Goal: Information Seeking & Learning: Learn about a topic

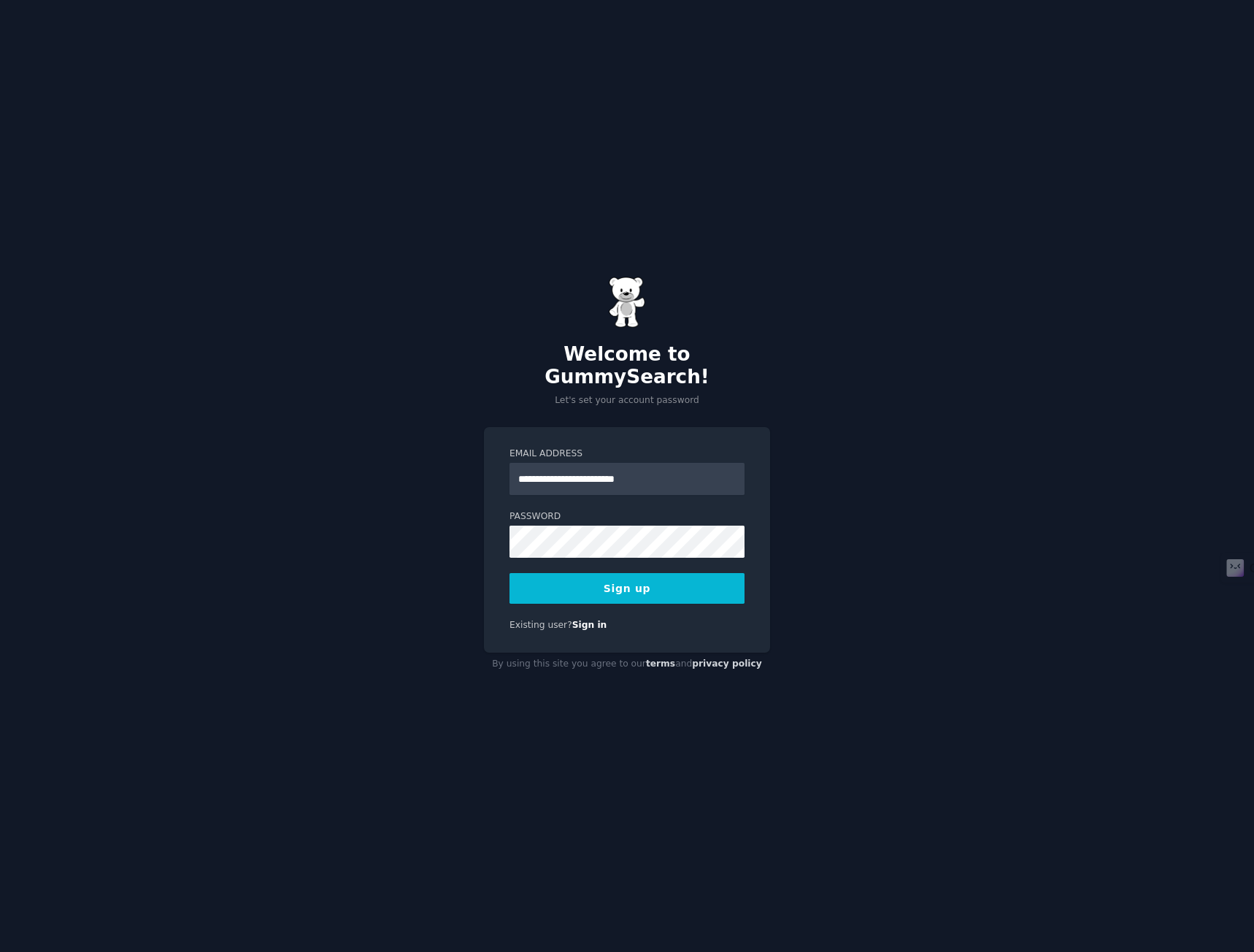
type input "**********"
click at [509, 573] on button "Sign up" at bounding box center [626, 588] width 235 height 30
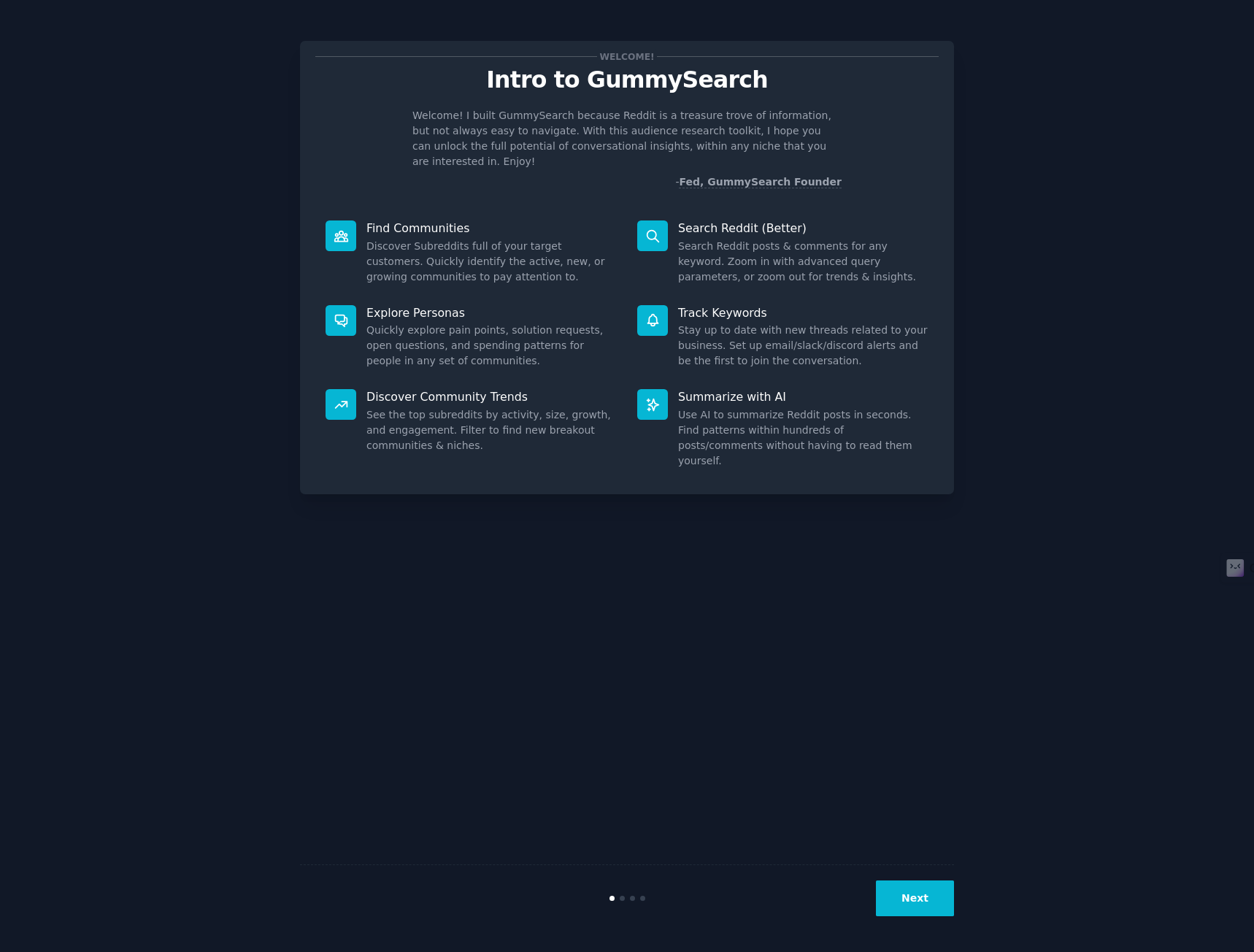
click at [933, 894] on button "Next" at bounding box center [915, 898] width 78 height 36
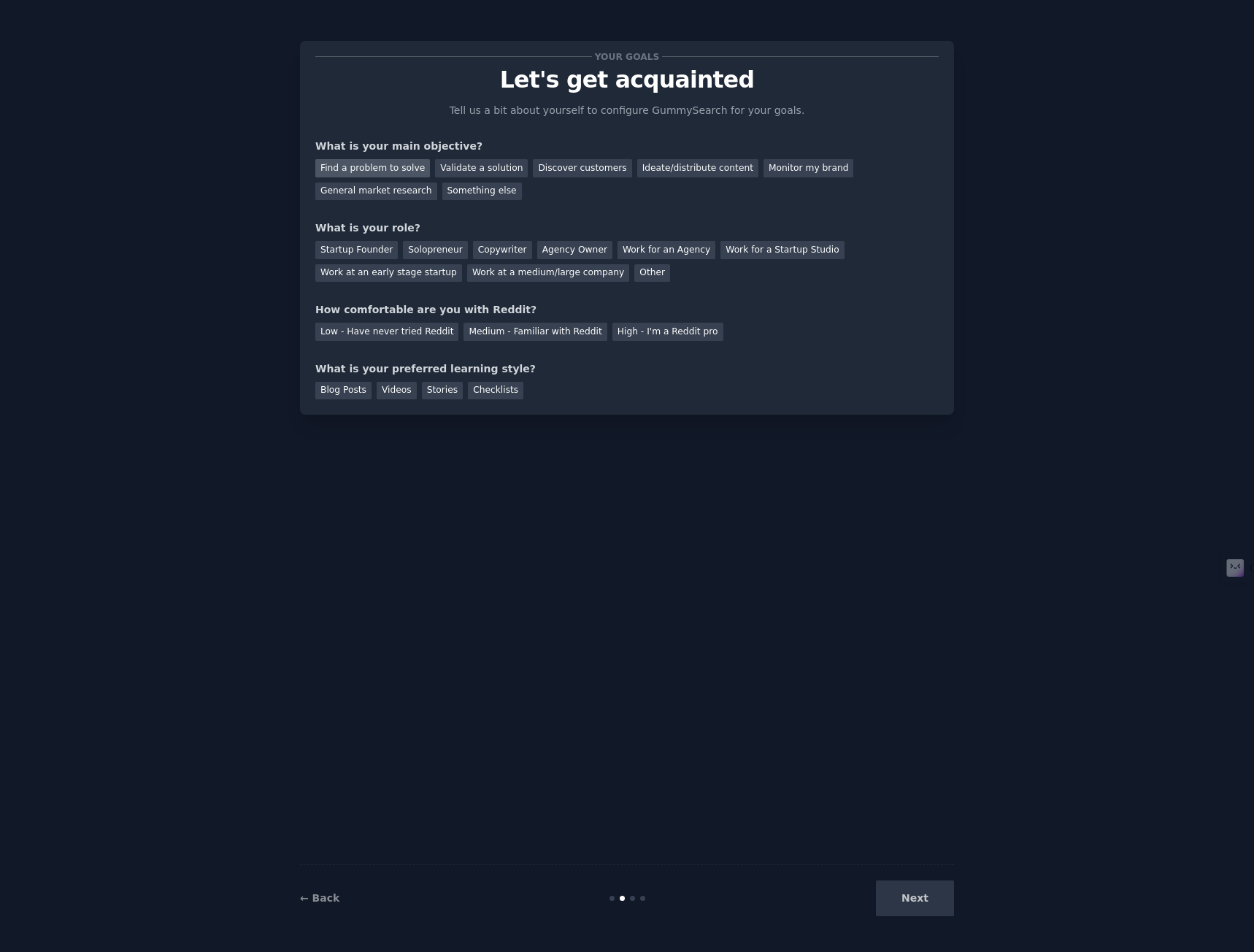
click at [373, 164] on div "Find a problem to solve" at bounding box center [372, 168] width 115 height 18
click at [459, 171] on div "Validate a solution" at bounding box center [481, 168] width 93 height 18
click at [437, 182] on div "General market research" at bounding box center [376, 191] width 122 height 18
click at [360, 165] on div "Find a problem to solve" at bounding box center [372, 168] width 115 height 18
click at [419, 243] on div "Solopreneur" at bounding box center [435, 250] width 64 height 18
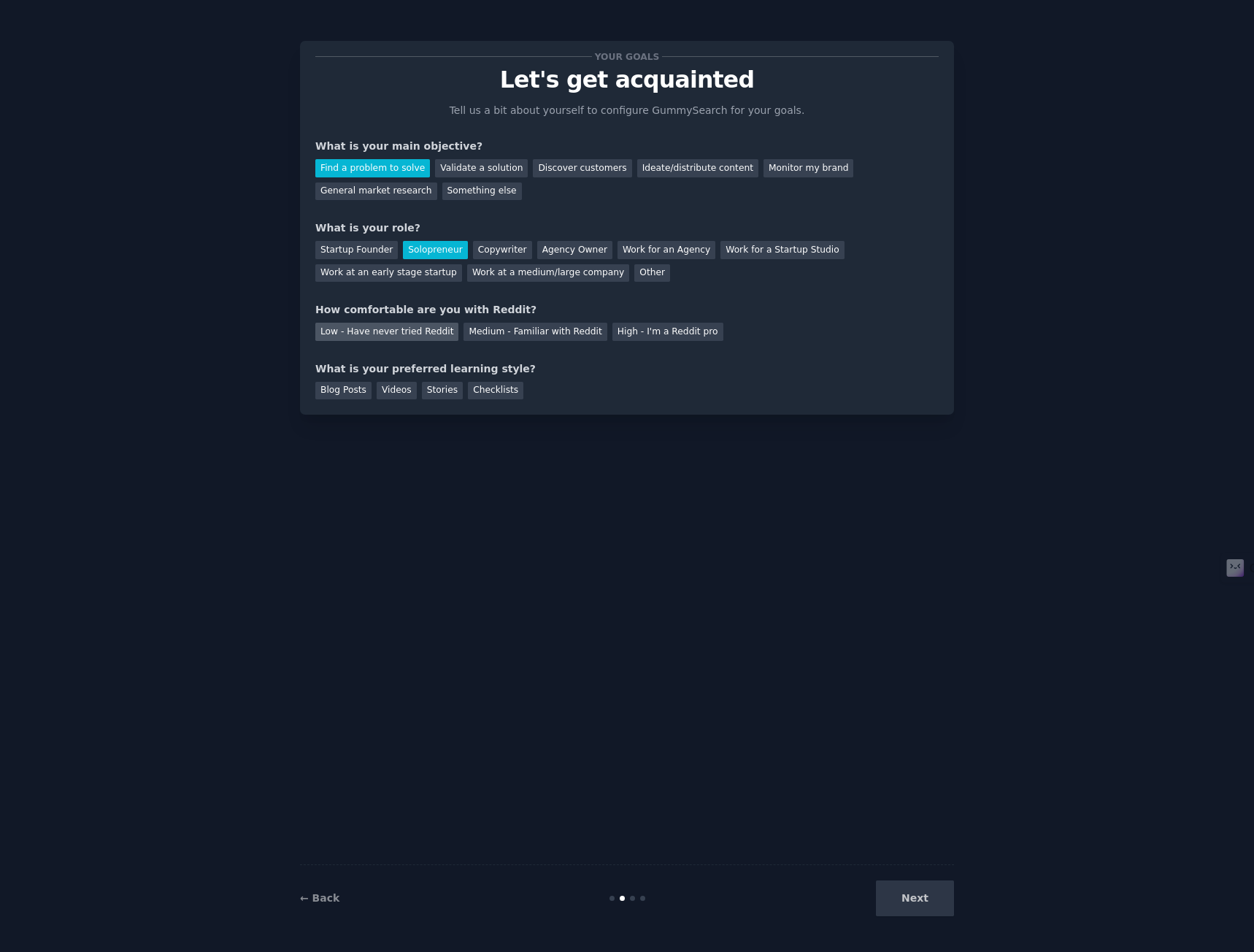
click at [370, 328] on div "Low - Have never tried Reddit" at bounding box center [386, 331] width 143 height 18
click at [340, 391] on div "Blog Posts" at bounding box center [343, 391] width 56 height 18
click at [387, 399] on div "Your goals Let's get acquainted Tell us a bit about yourself to configure Gummy…" at bounding box center [627, 227] width 654 height 373
click at [387, 395] on div "Videos" at bounding box center [396, 391] width 40 height 18
click at [863, 890] on div "Next" at bounding box center [845, 898] width 218 height 36
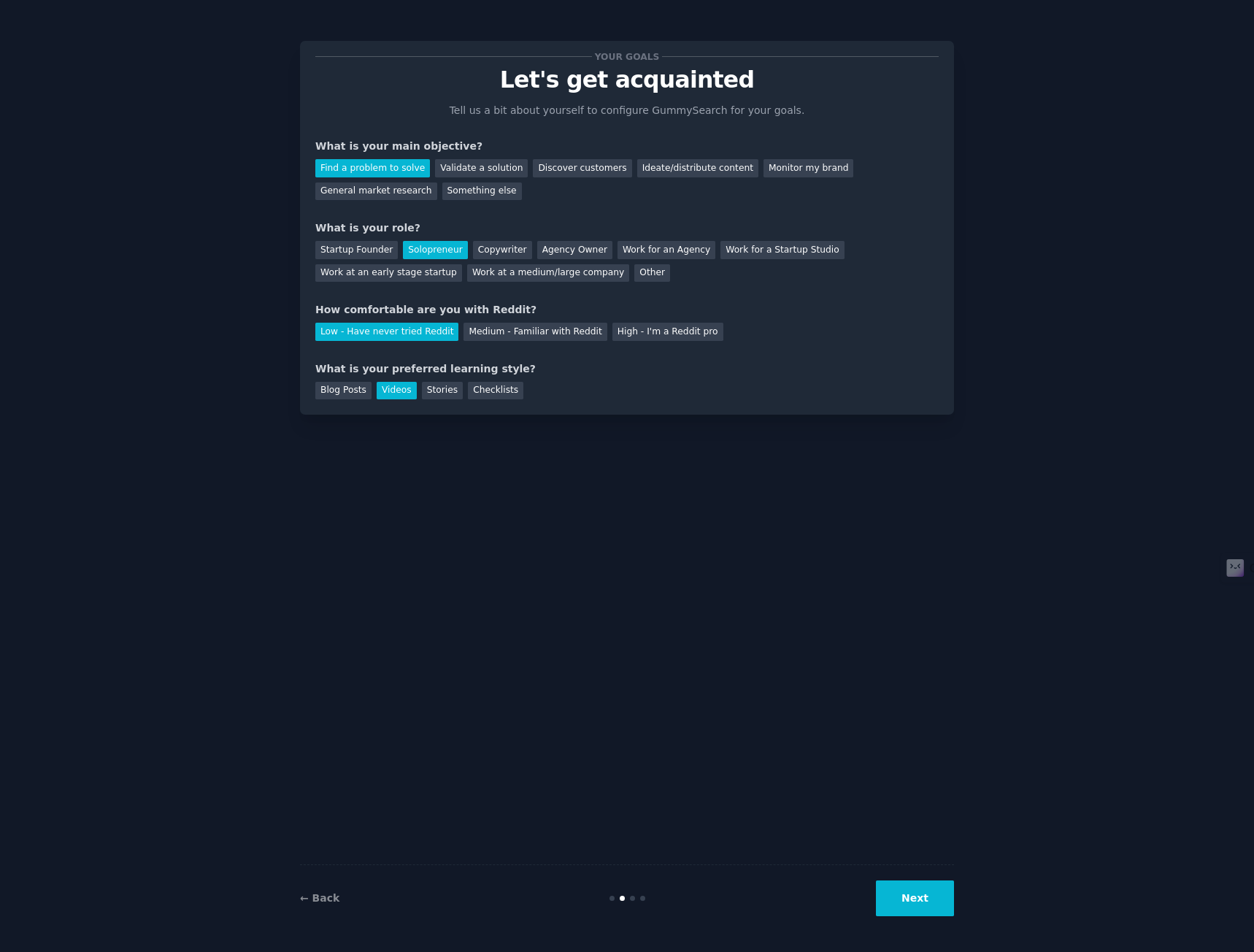
click at [913, 897] on button "Next" at bounding box center [915, 898] width 78 height 36
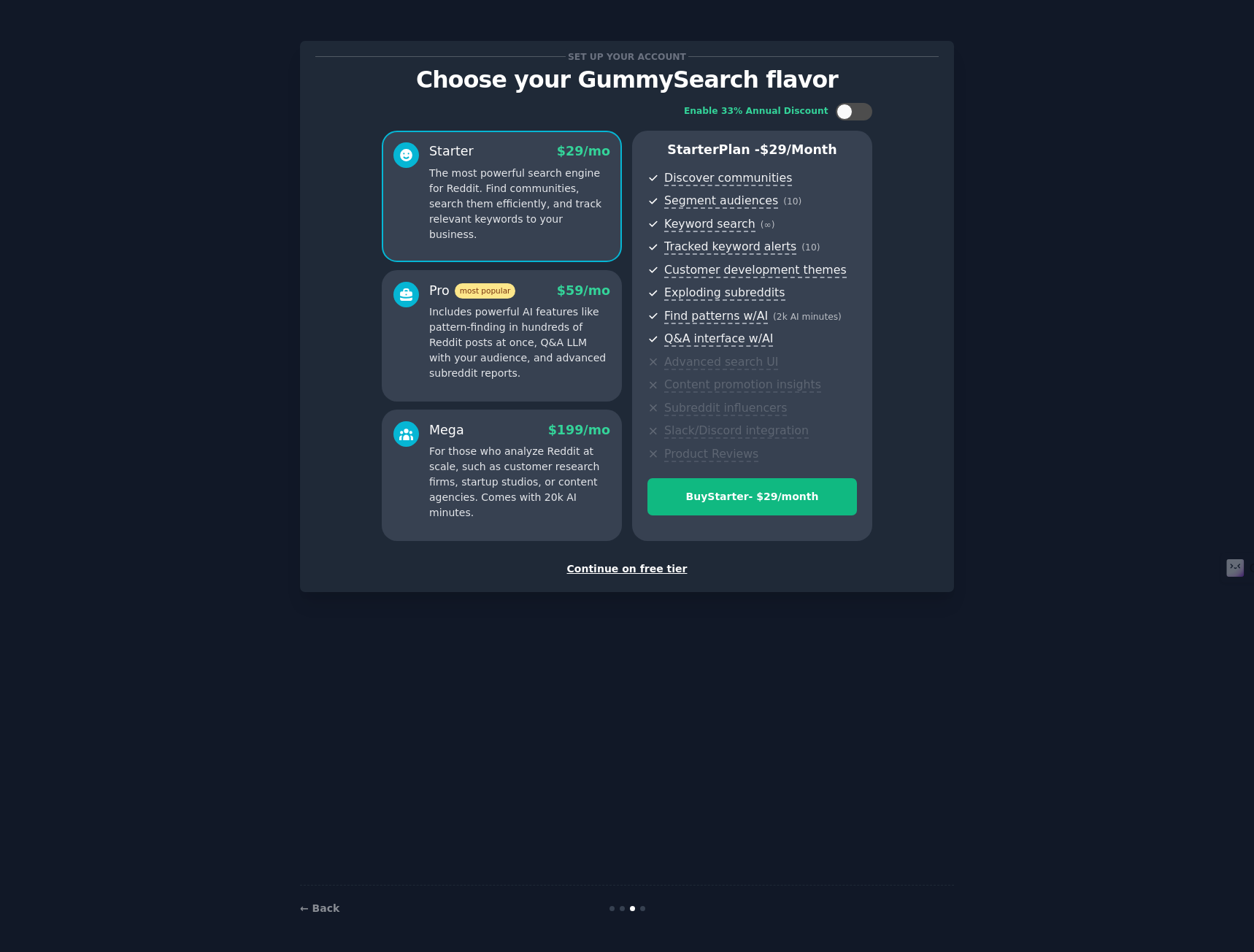
click at [652, 570] on div "Continue on free tier" at bounding box center [626, 569] width 623 height 16
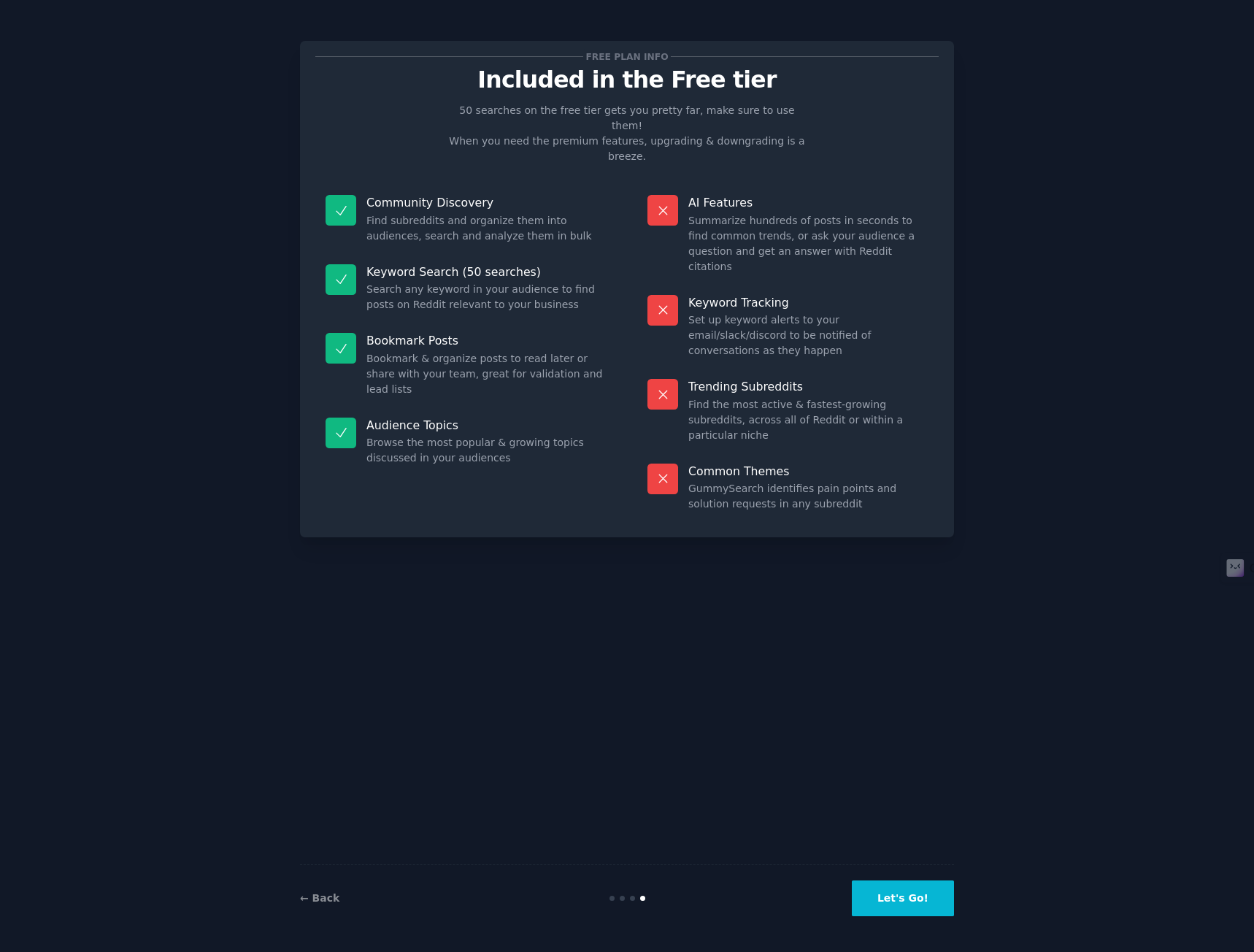
click at [882, 899] on button "Let's Go!" at bounding box center [903, 898] width 102 height 36
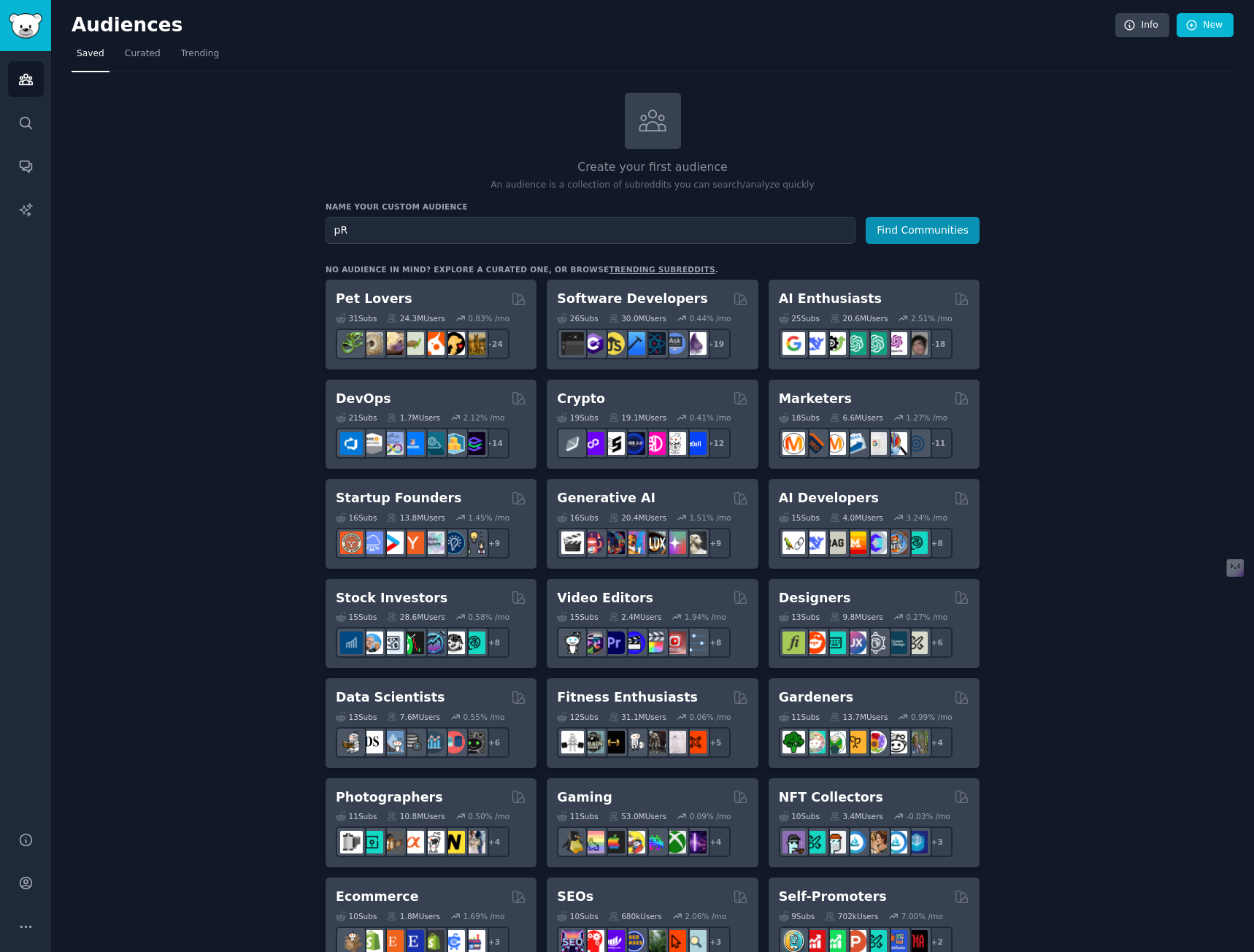
type input "p"
type input "Private Equity"
click at [890, 231] on button "Find Communities" at bounding box center [923, 230] width 114 height 27
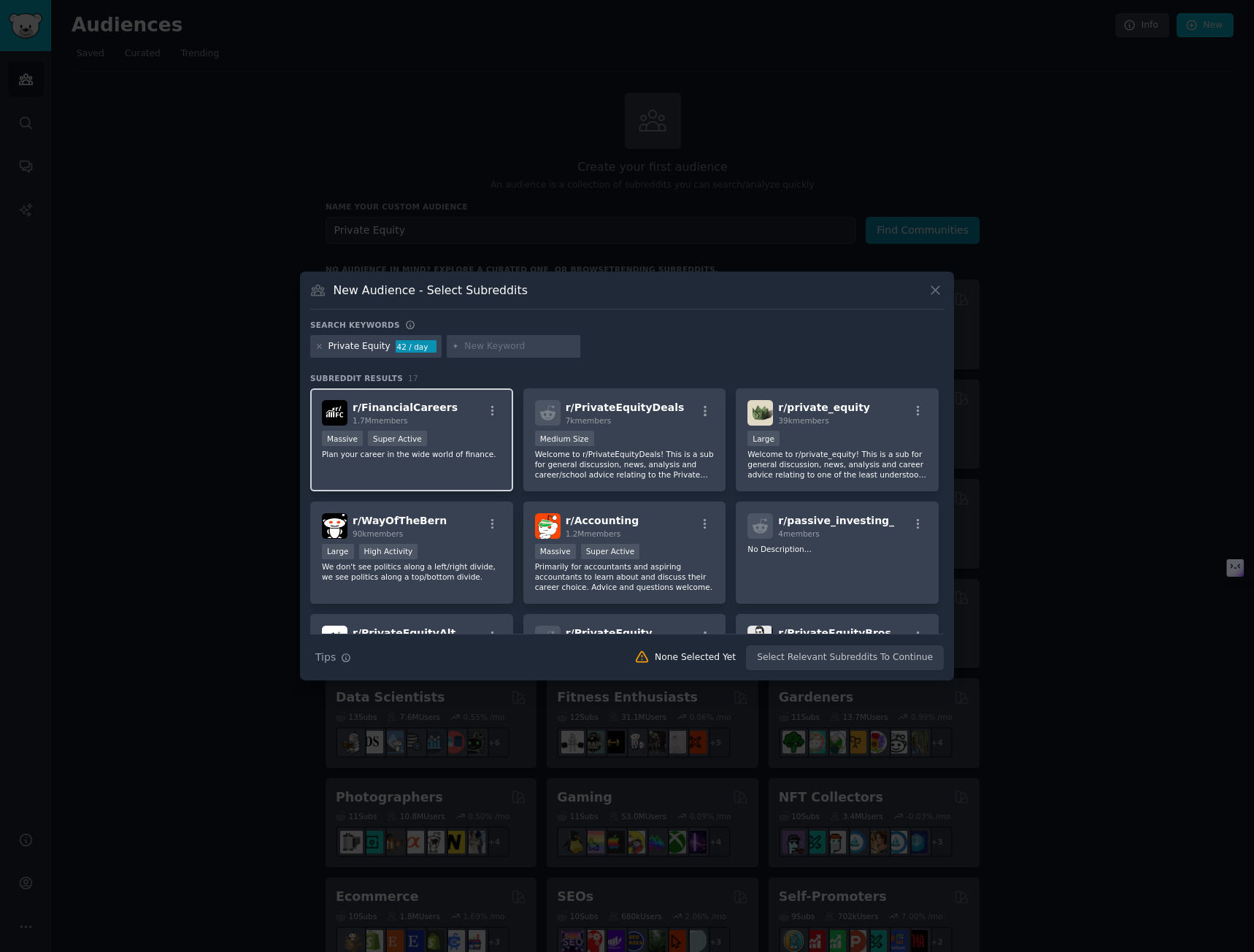
click at [462, 420] on div "r/ FinancialCareers 1.7M members" at bounding box center [412, 412] width 179 height 26
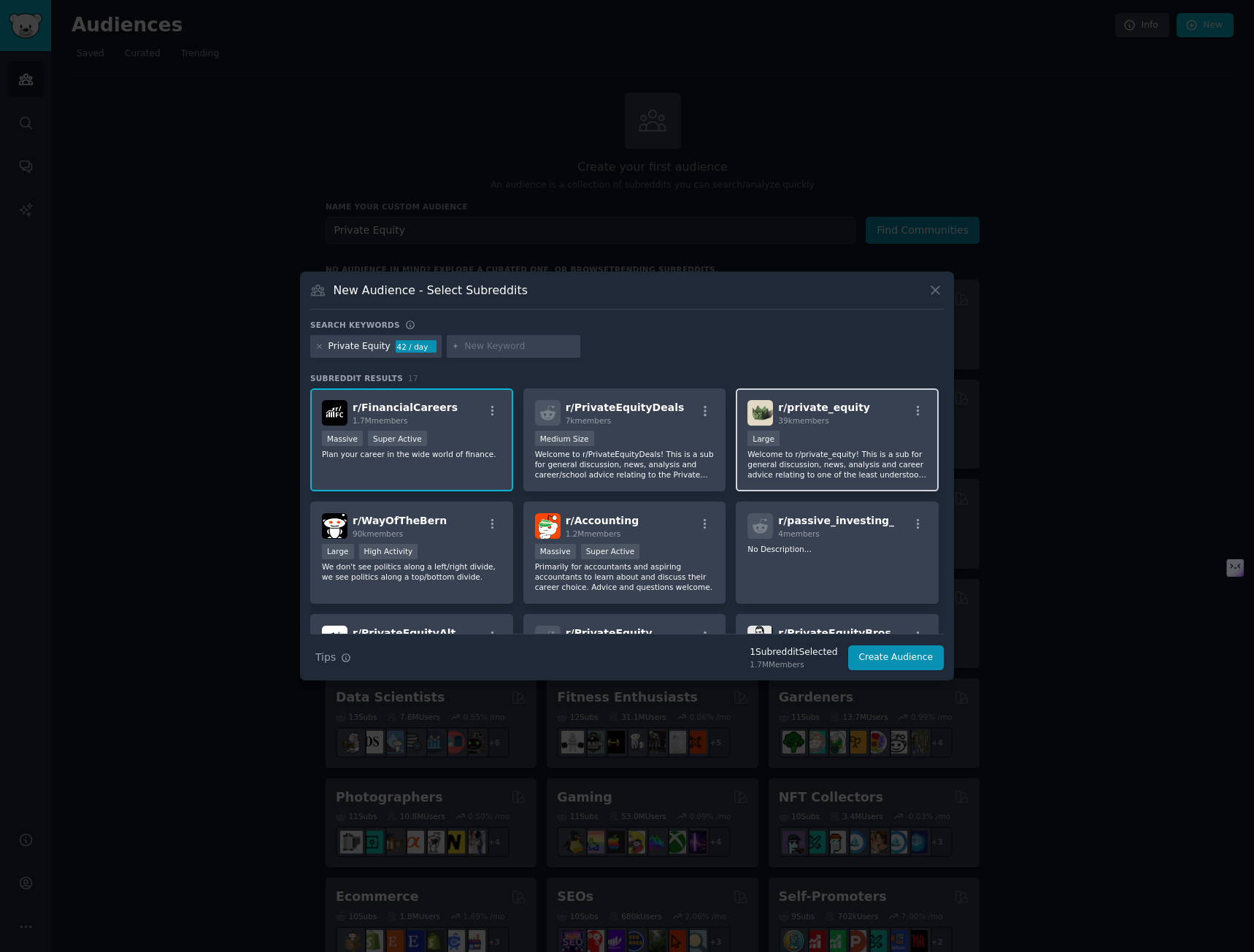
click at [854, 458] on p "Welcome to r/private_equity! This is a sub for general discussion, news, analys…" at bounding box center [838, 464] width 179 height 30
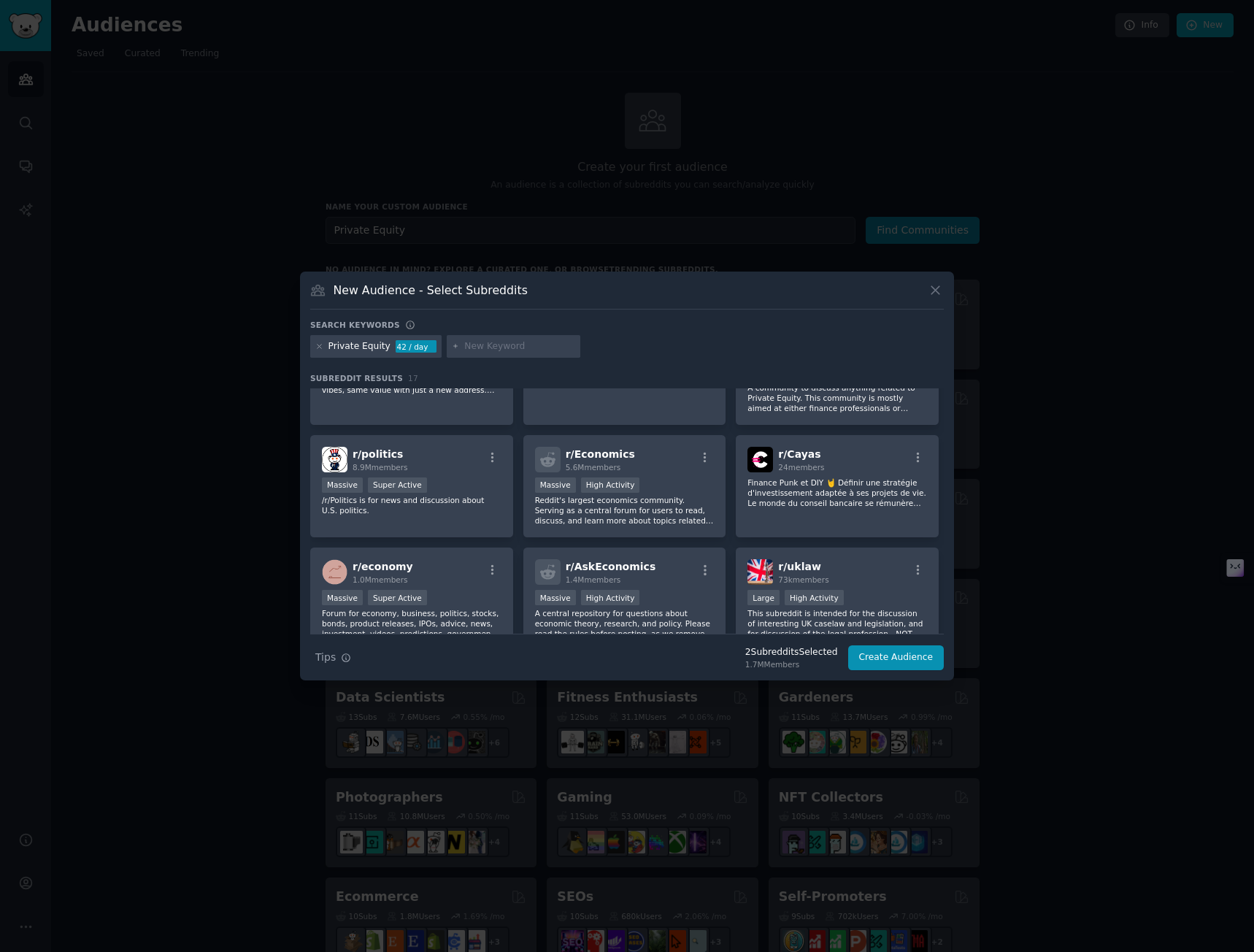
scroll to position [438, 0]
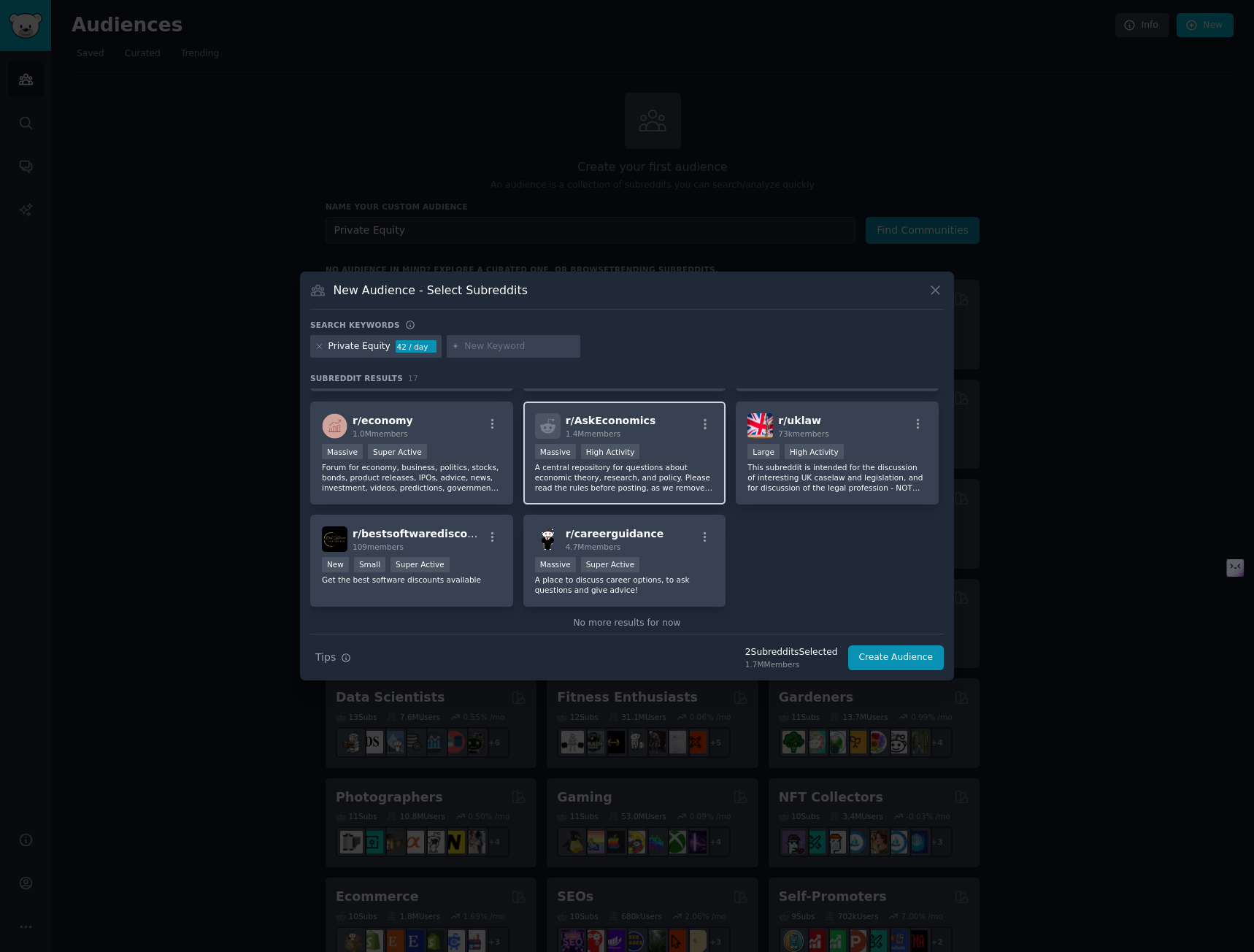
click at [678, 465] on p "A central repository for questions about economic theory, research, and policy.…" at bounding box center [625, 477] width 179 height 30
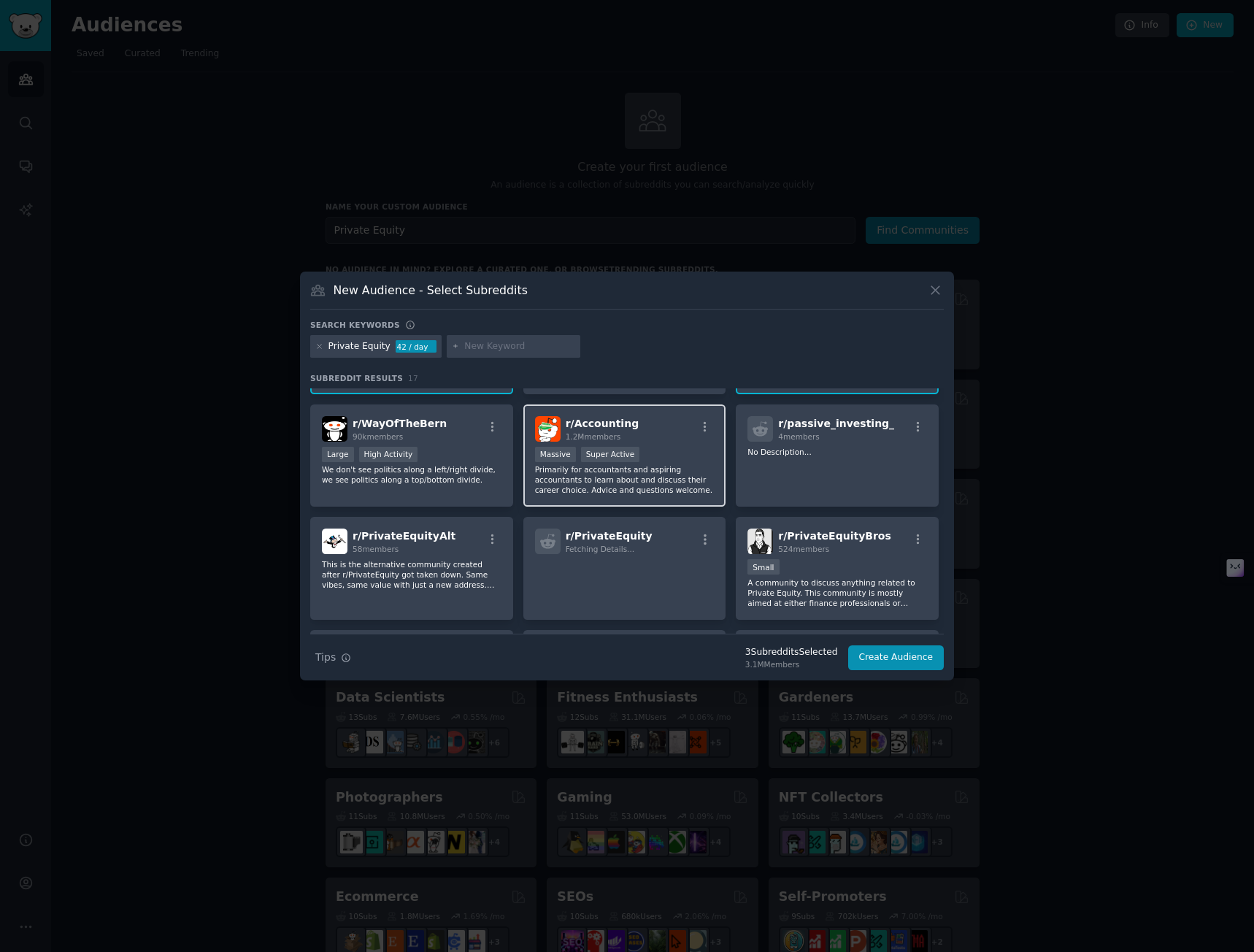
scroll to position [0, 0]
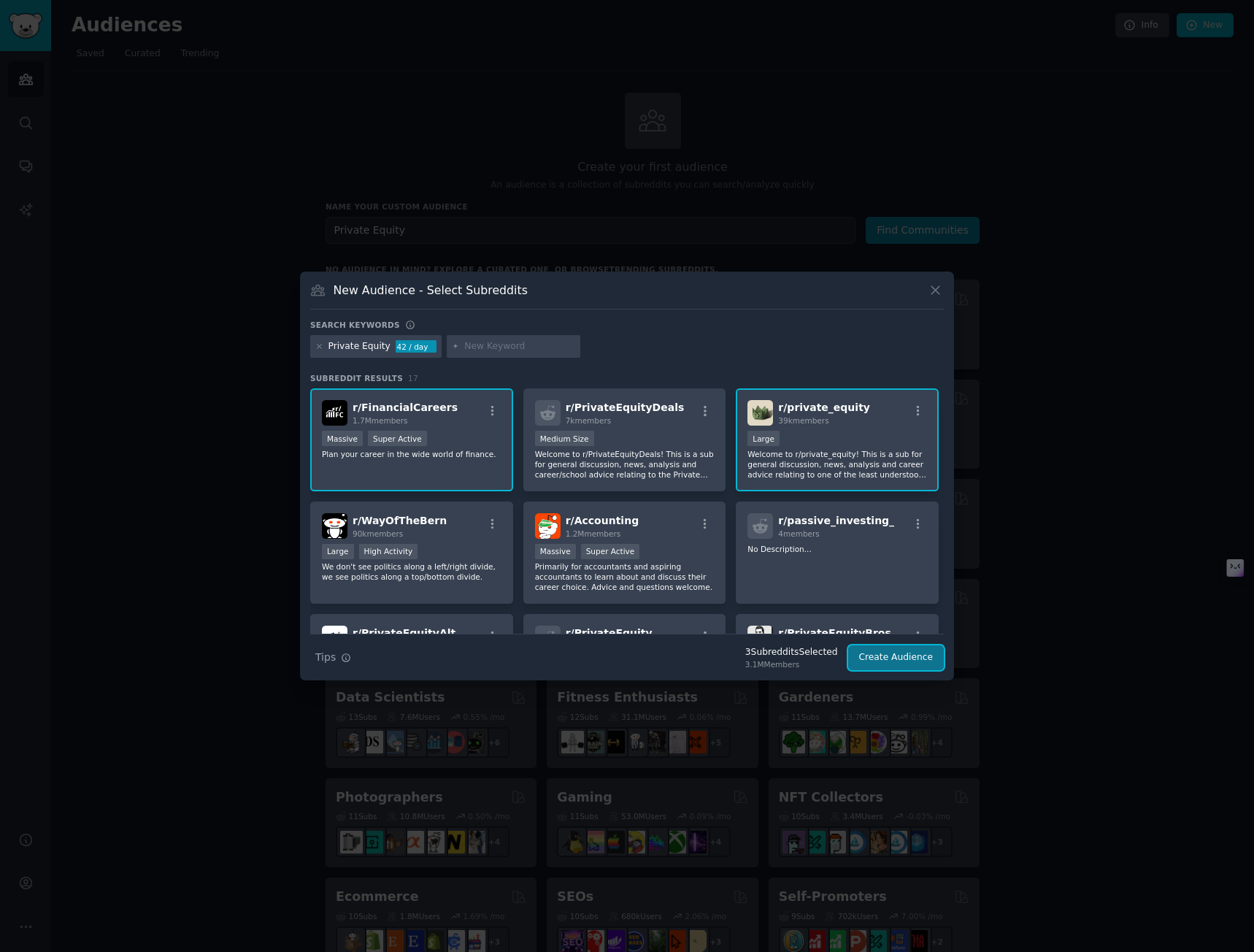
click at [897, 663] on button "Create Audience" at bounding box center [897, 658] width 97 height 25
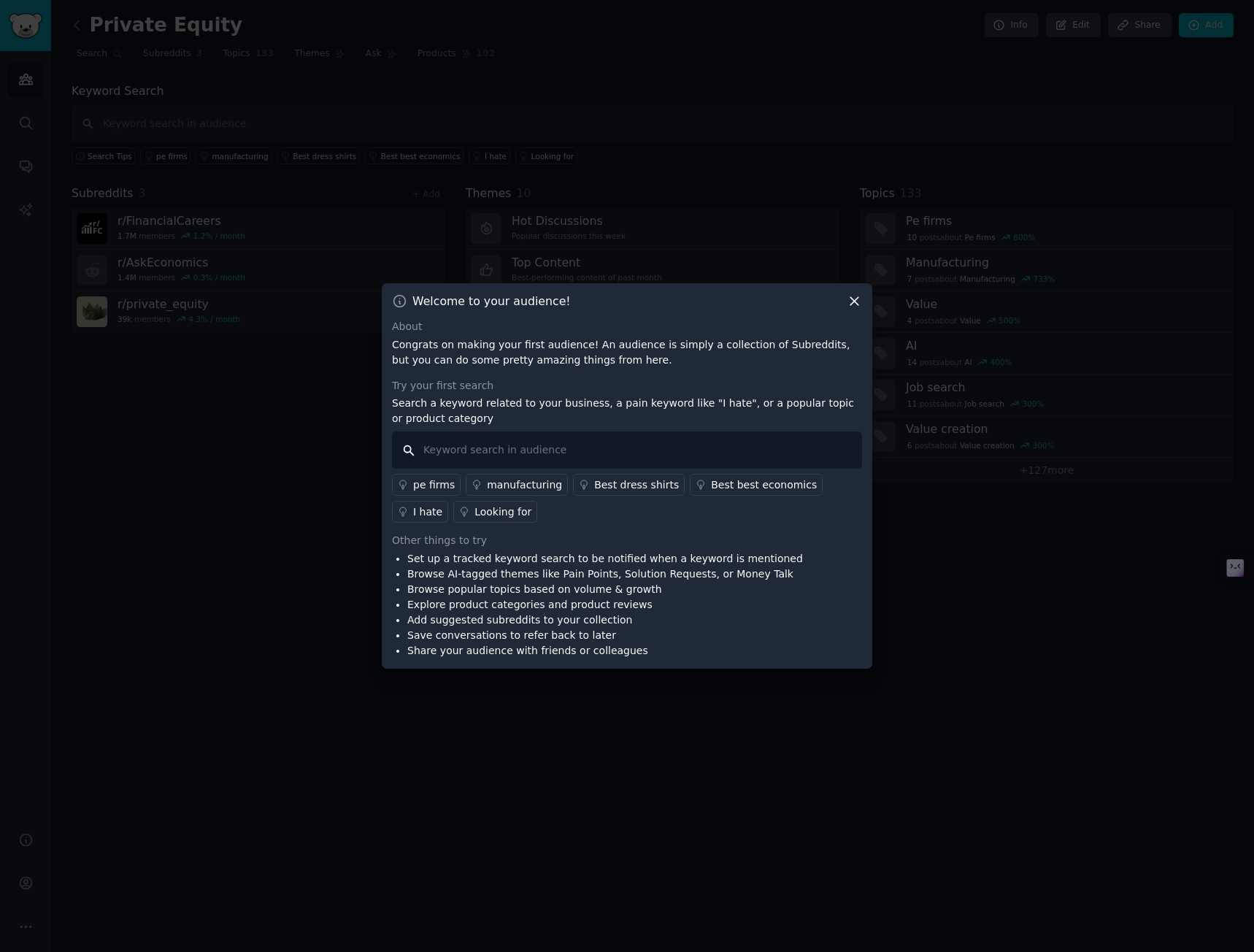
click at [447, 447] on input "text" at bounding box center [627, 450] width 470 height 37
type input "please explain"
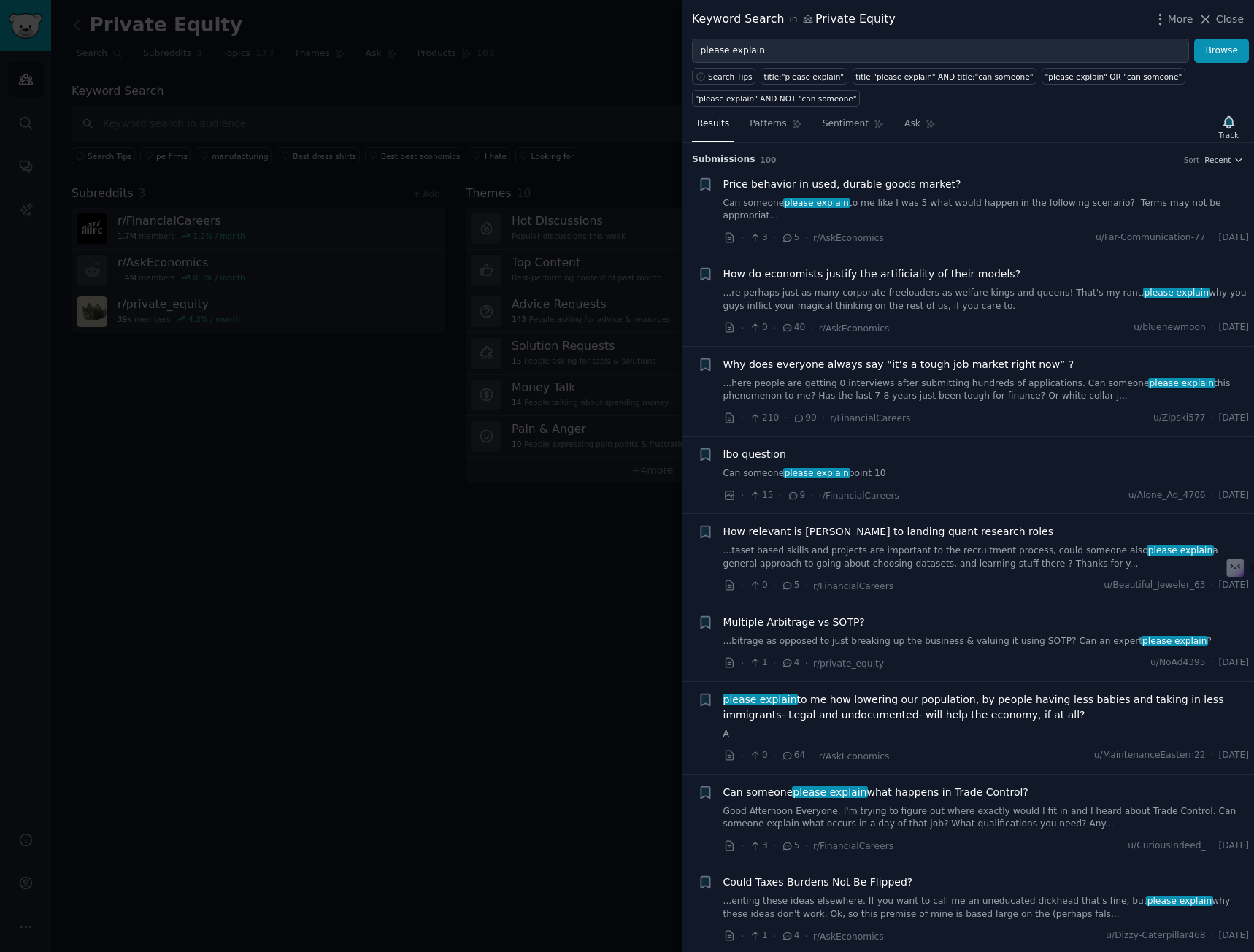
click at [999, 197] on link "Can someone please explain to me like I was 5 what would happen in the followin…" at bounding box center [987, 210] width 526 height 26
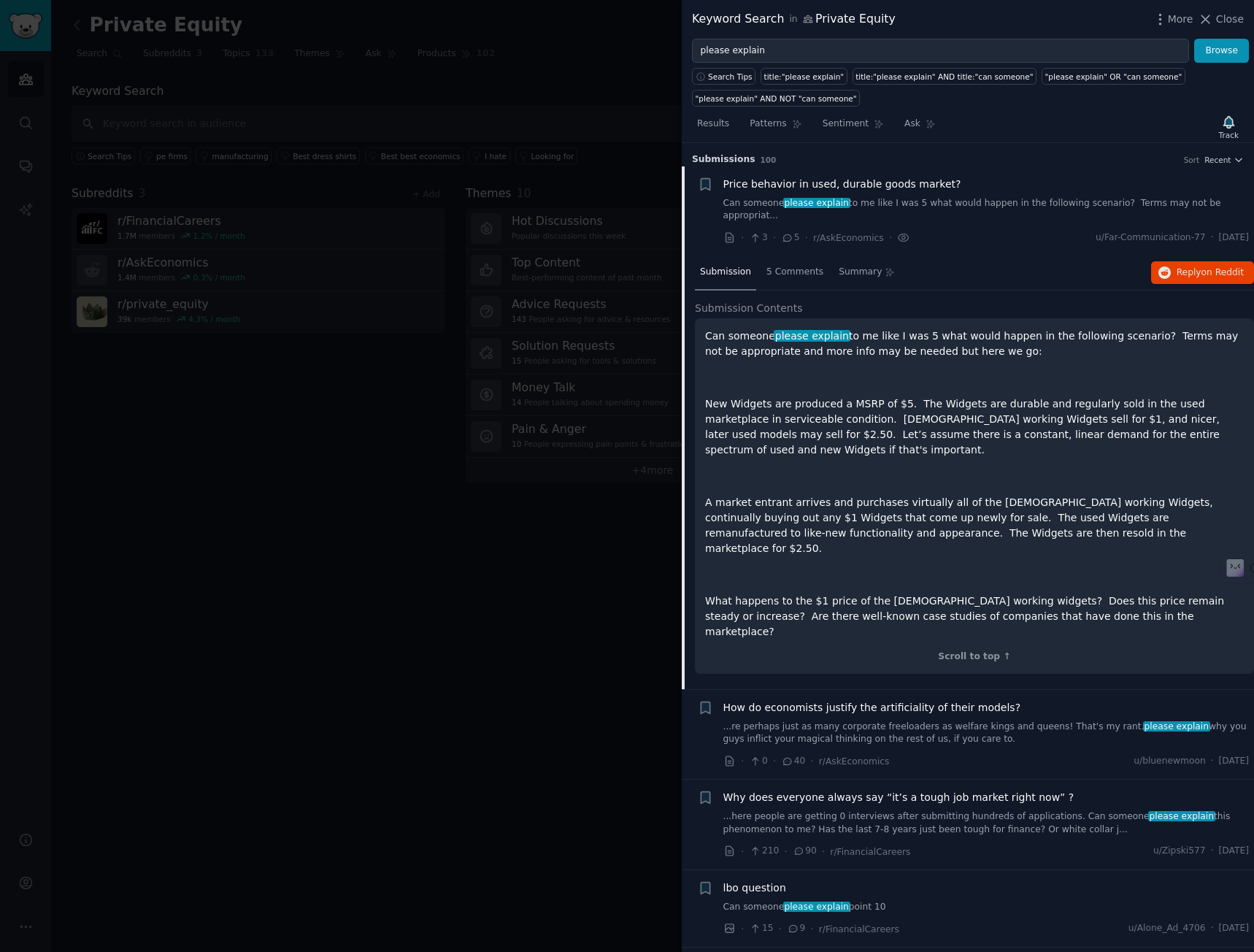
scroll to position [23, 0]
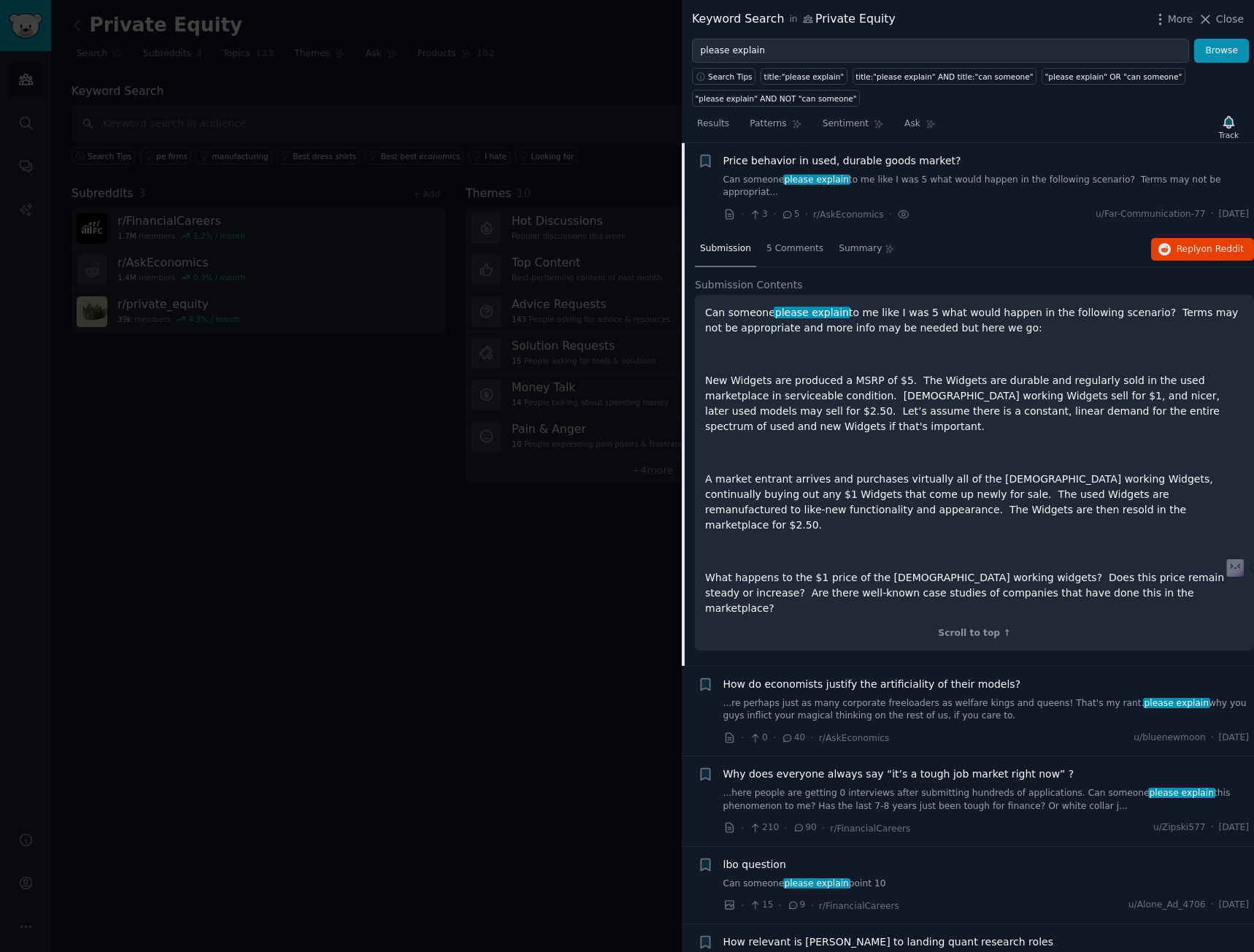
click at [966, 183] on link "Can someone please explain to me like I was 5 what would happen in the followin…" at bounding box center [987, 186] width 526 height 26
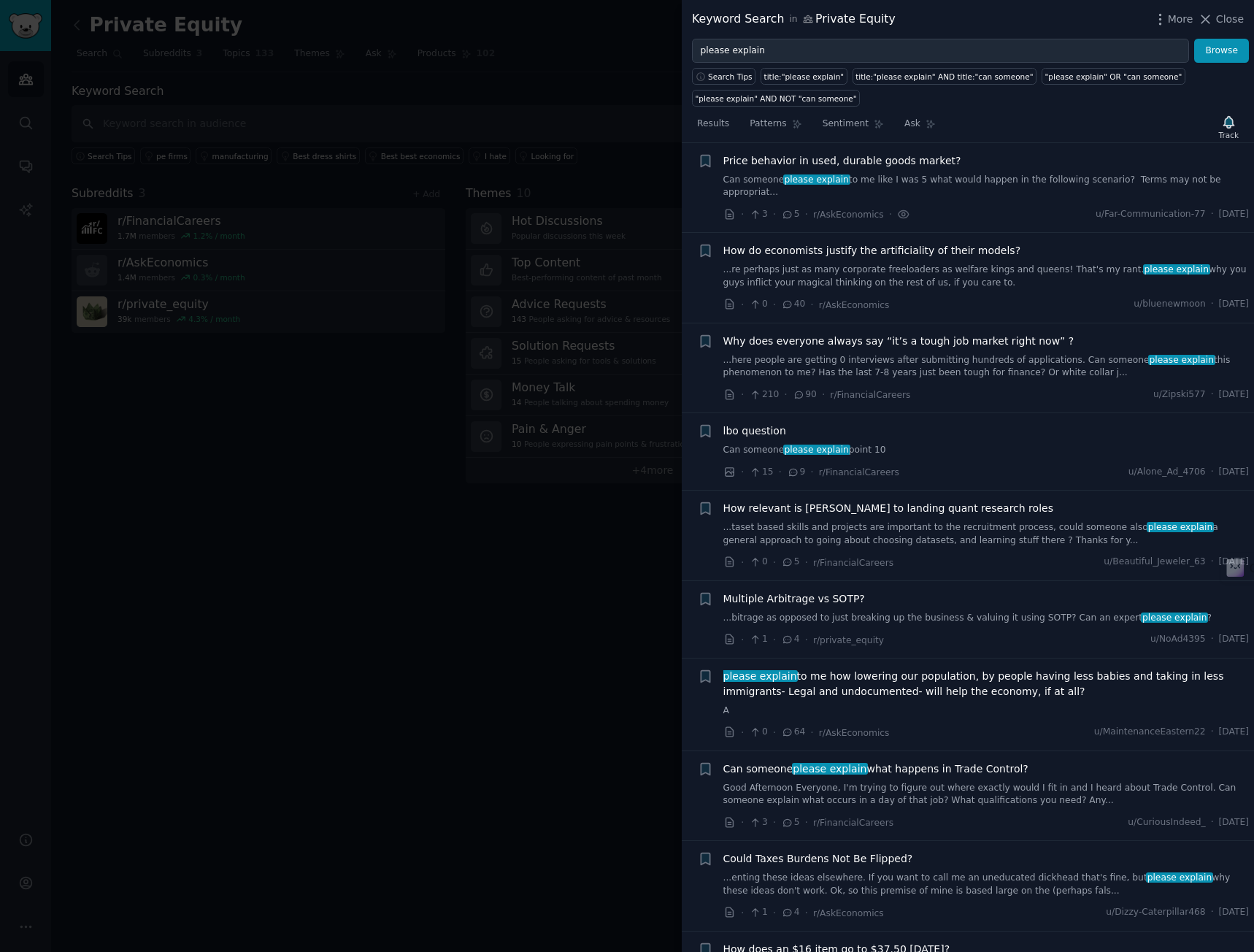
click at [932, 207] on div "· 3 · 5 · r/AskEconomics · u/Far-Communication-77 · [DATE]" at bounding box center [987, 214] width 526 height 16
click at [932, 182] on link "Can someone please explain to me like I was 5 what would happen in the followin…" at bounding box center [987, 186] width 526 height 26
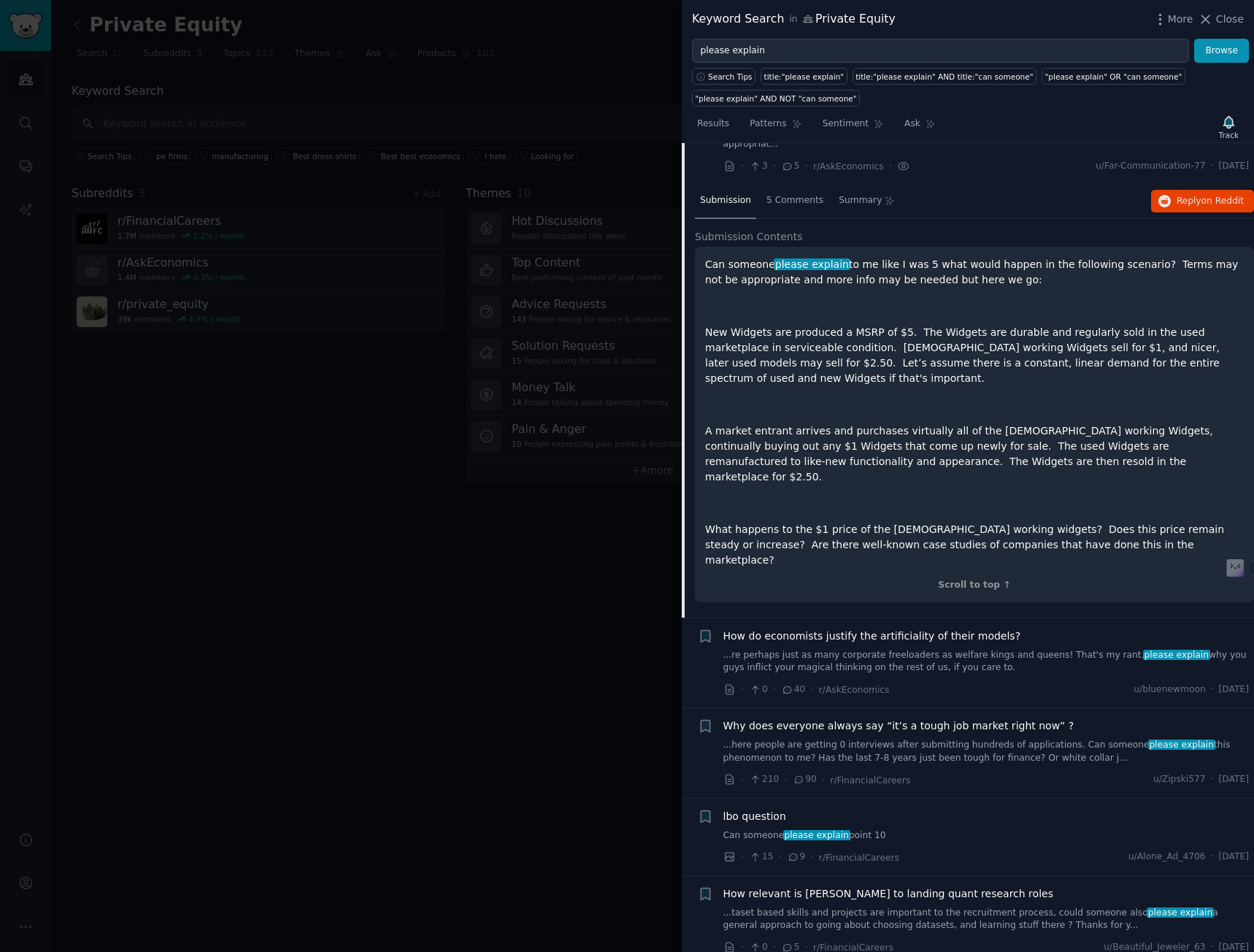
scroll to position [23, 0]
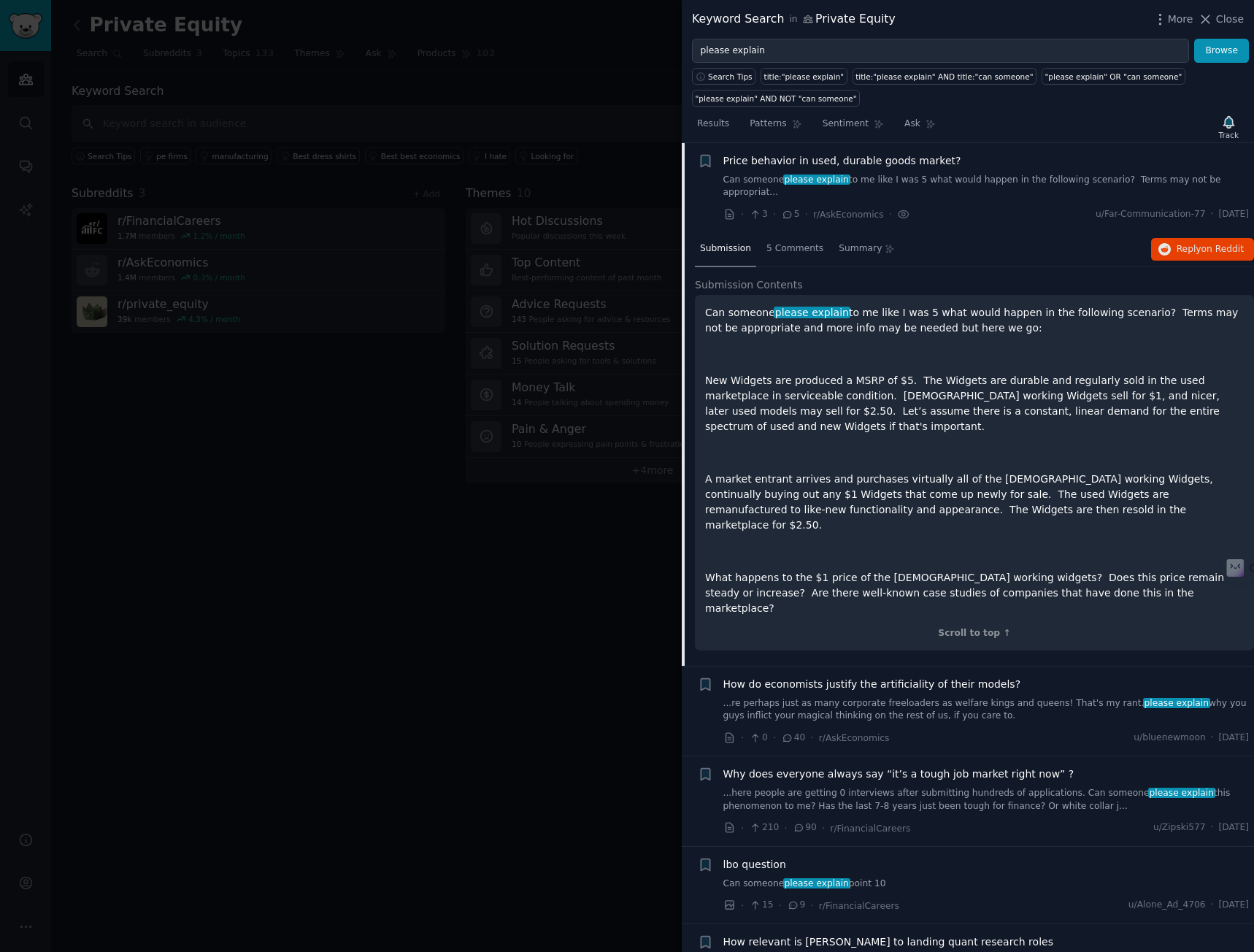
click at [878, 325] on div "Can someone please explain to me like I was 5 what would happen in the followin…" at bounding box center [974, 460] width 539 height 311
click at [973, 305] on p "Can someone please explain to me like I was 5 what would happen in the followin…" at bounding box center [974, 320] width 539 height 30
click at [919, 189] on div "Price behavior in used, durable goods market? Can someone please explain to me …" at bounding box center [987, 188] width 526 height 69
click at [926, 177] on link "Can someone please explain to me like I was 5 what would happen in the followin…" at bounding box center [987, 186] width 526 height 26
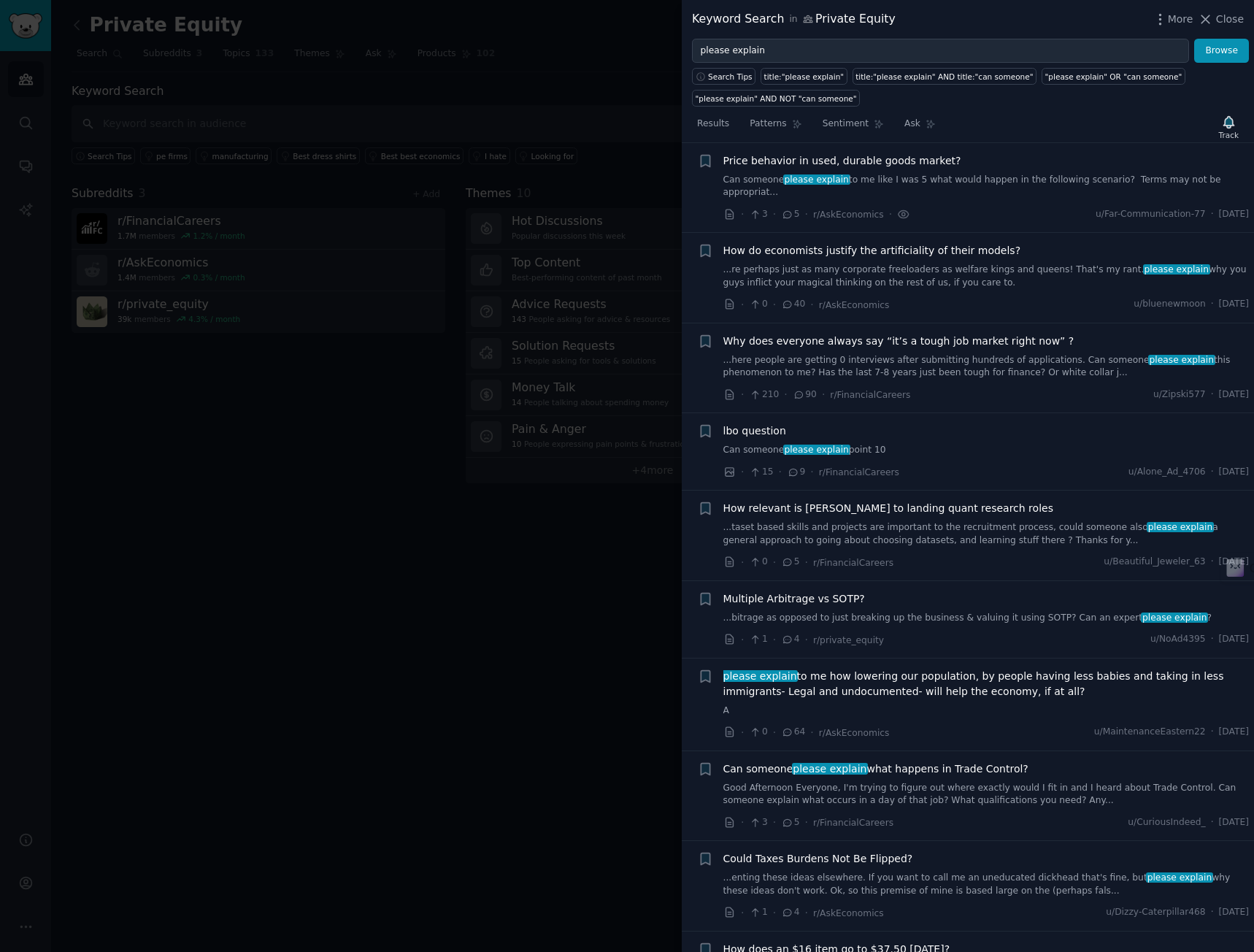
scroll to position [97, 0]
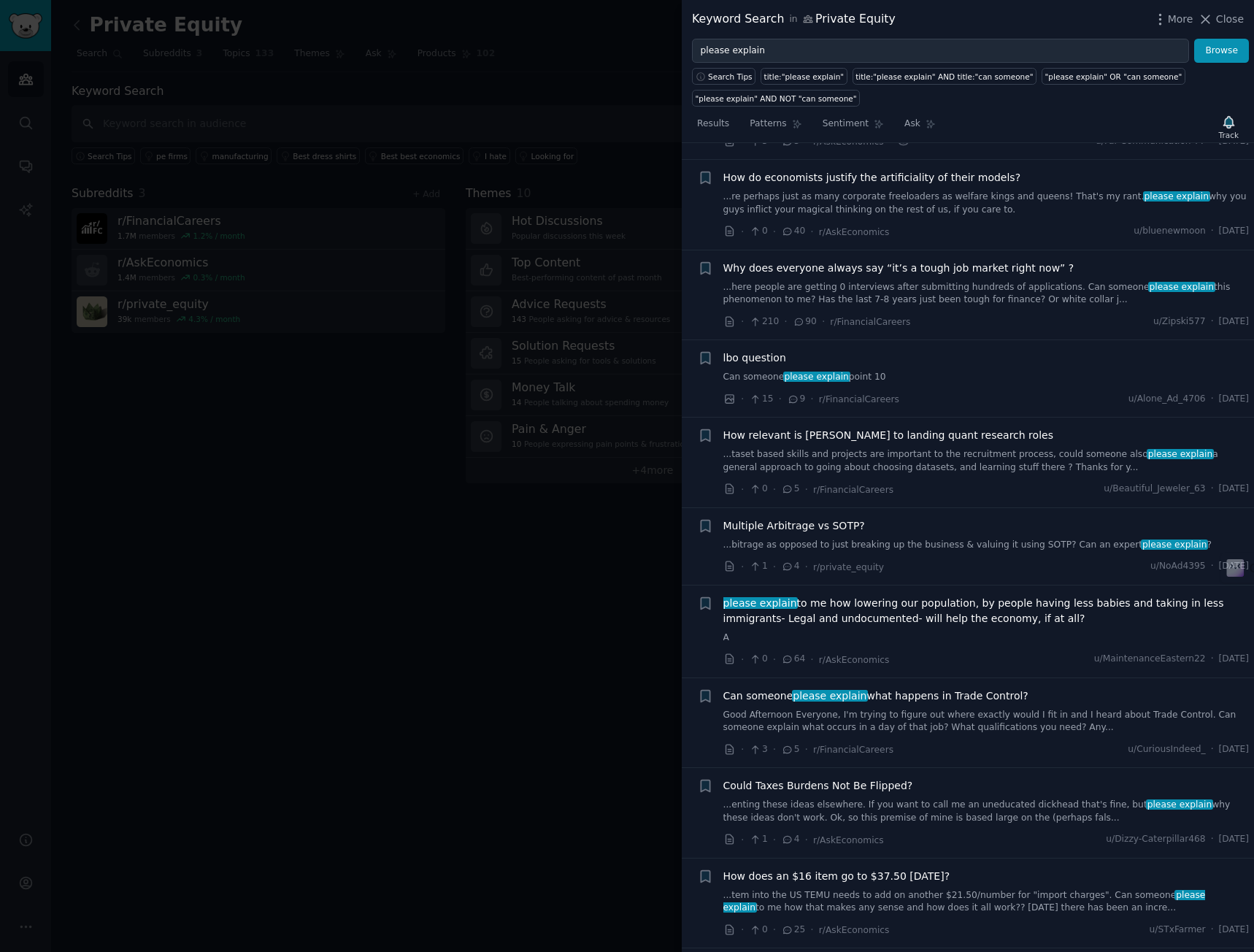
click at [888, 371] on link "Can someone please explain point 10" at bounding box center [987, 377] width 526 height 13
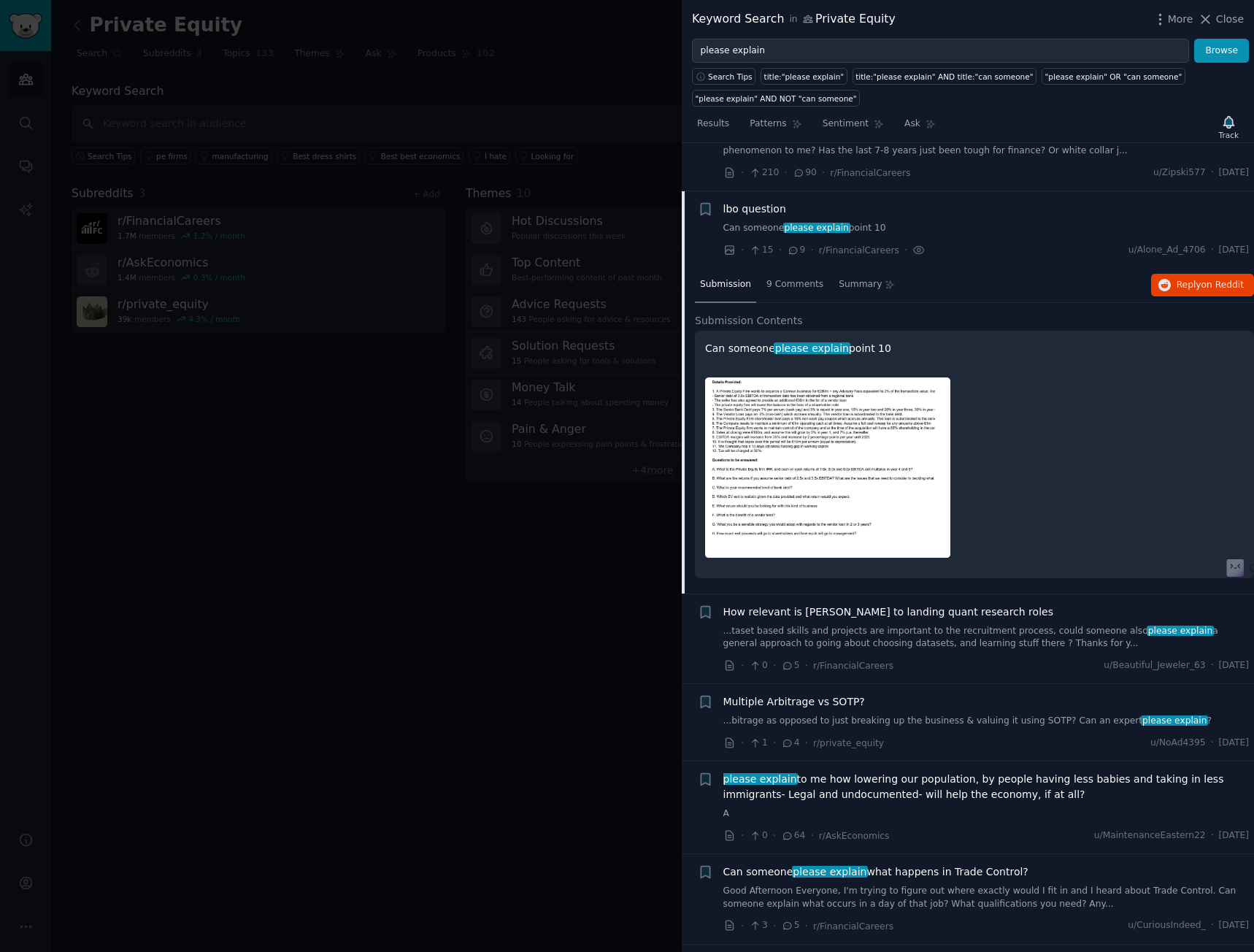
scroll to position [281, 0]
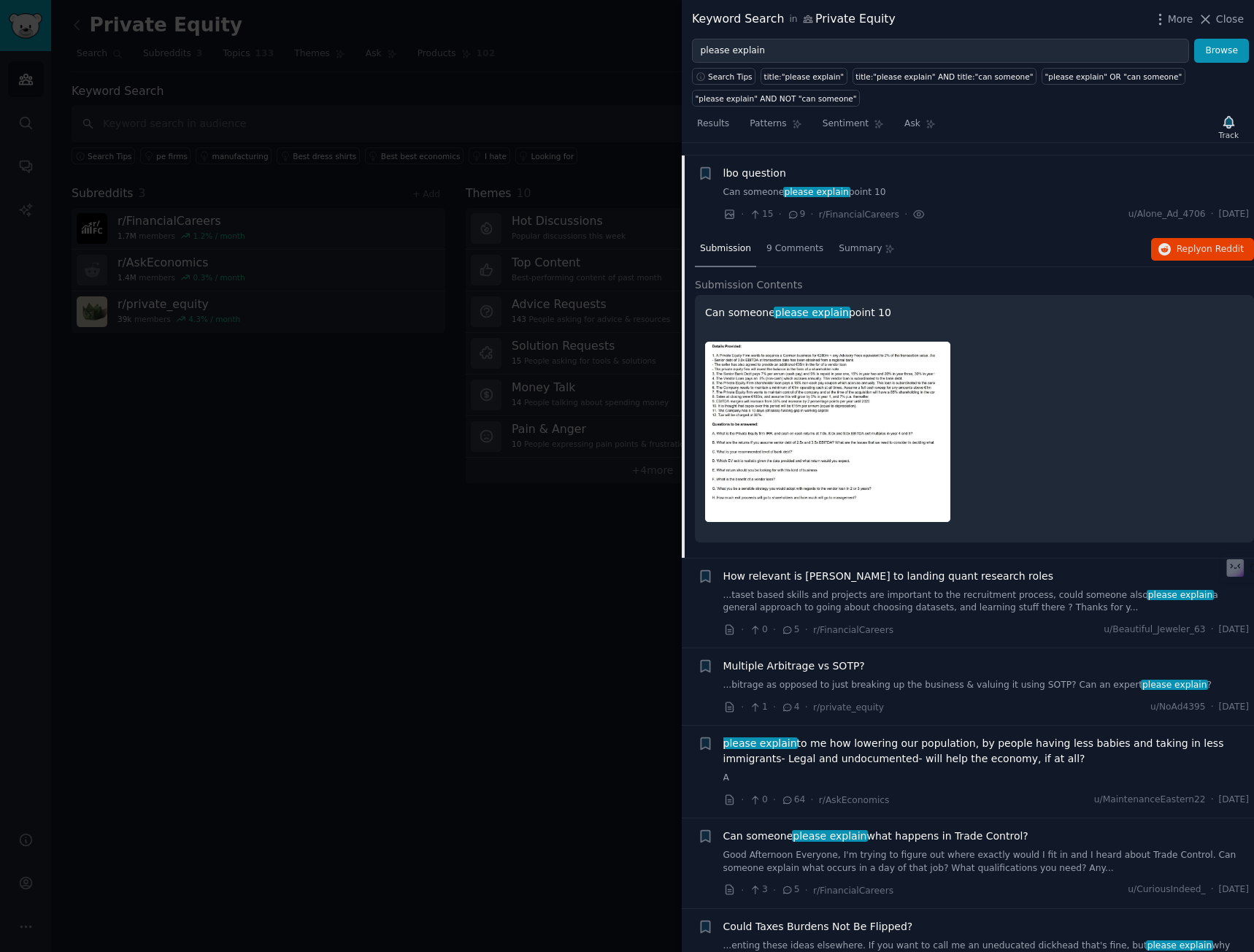
click at [813, 405] on img at bounding box center [827, 431] width 246 height 180
click at [896, 186] on link "Can someone please explain point 10" at bounding box center [987, 193] width 526 height 13
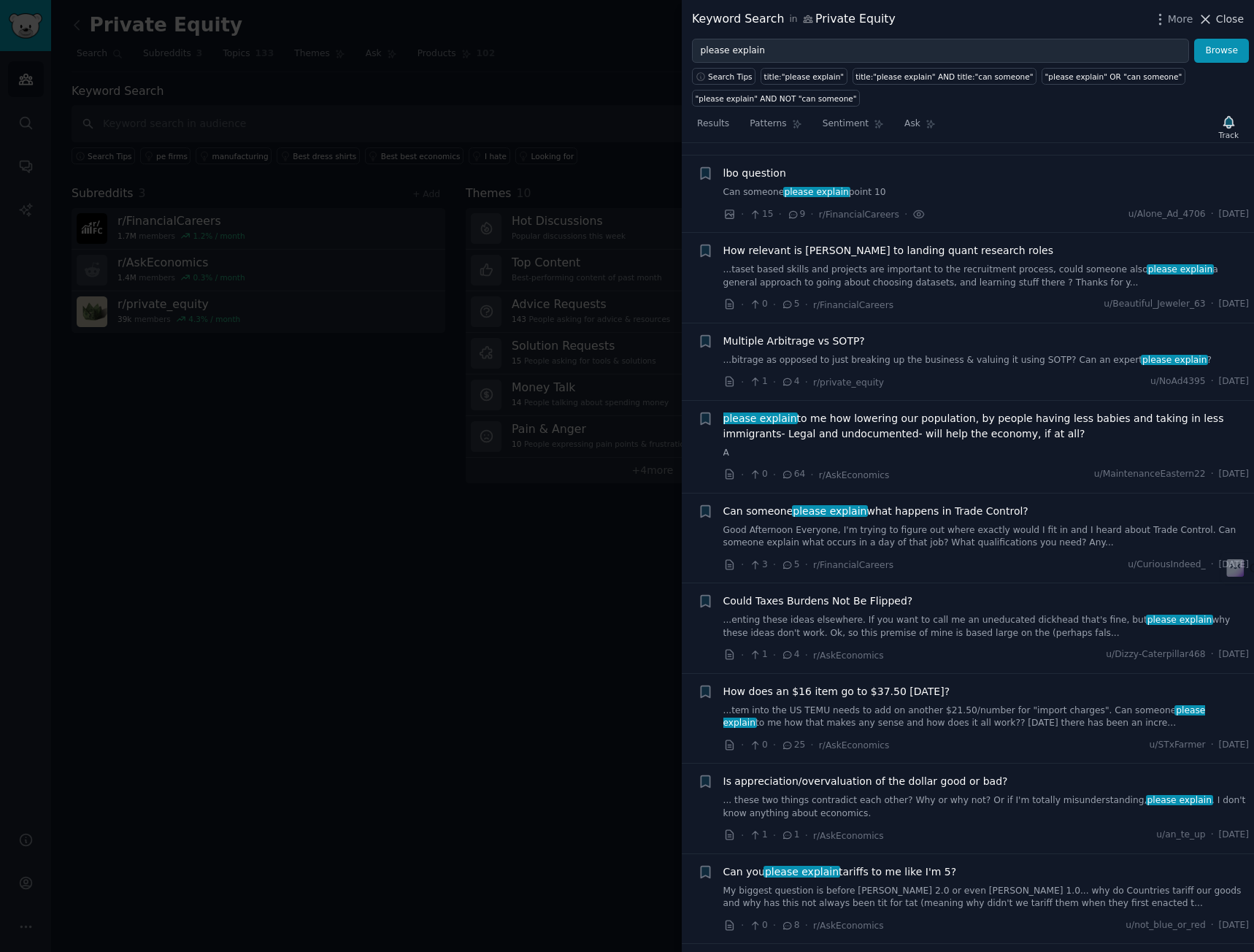
click at [1224, 19] on span "Close" at bounding box center [1231, 19] width 28 height 16
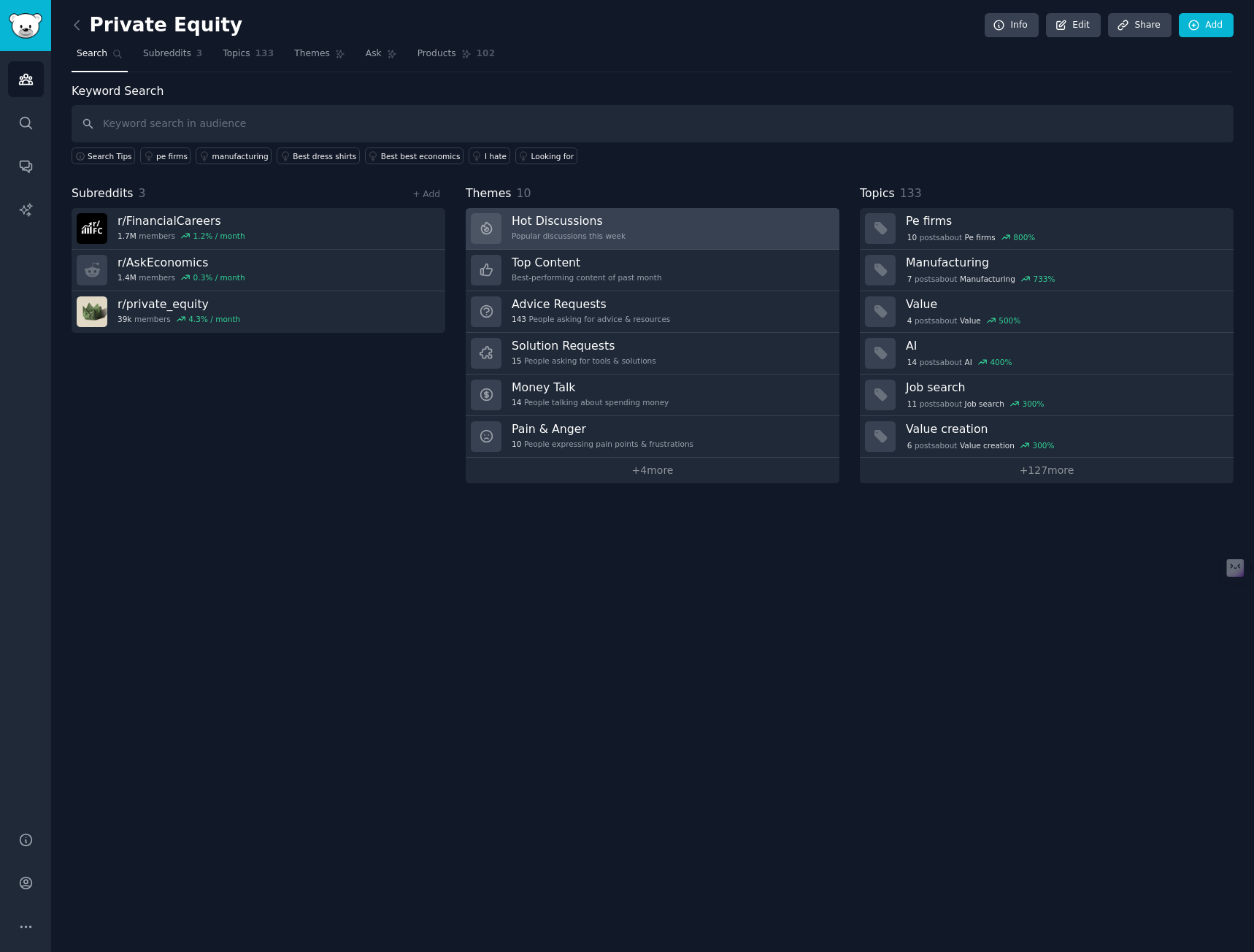
click at [650, 228] on link "Hot Discussions Popular discussions this week" at bounding box center [652, 228] width 374 height 41
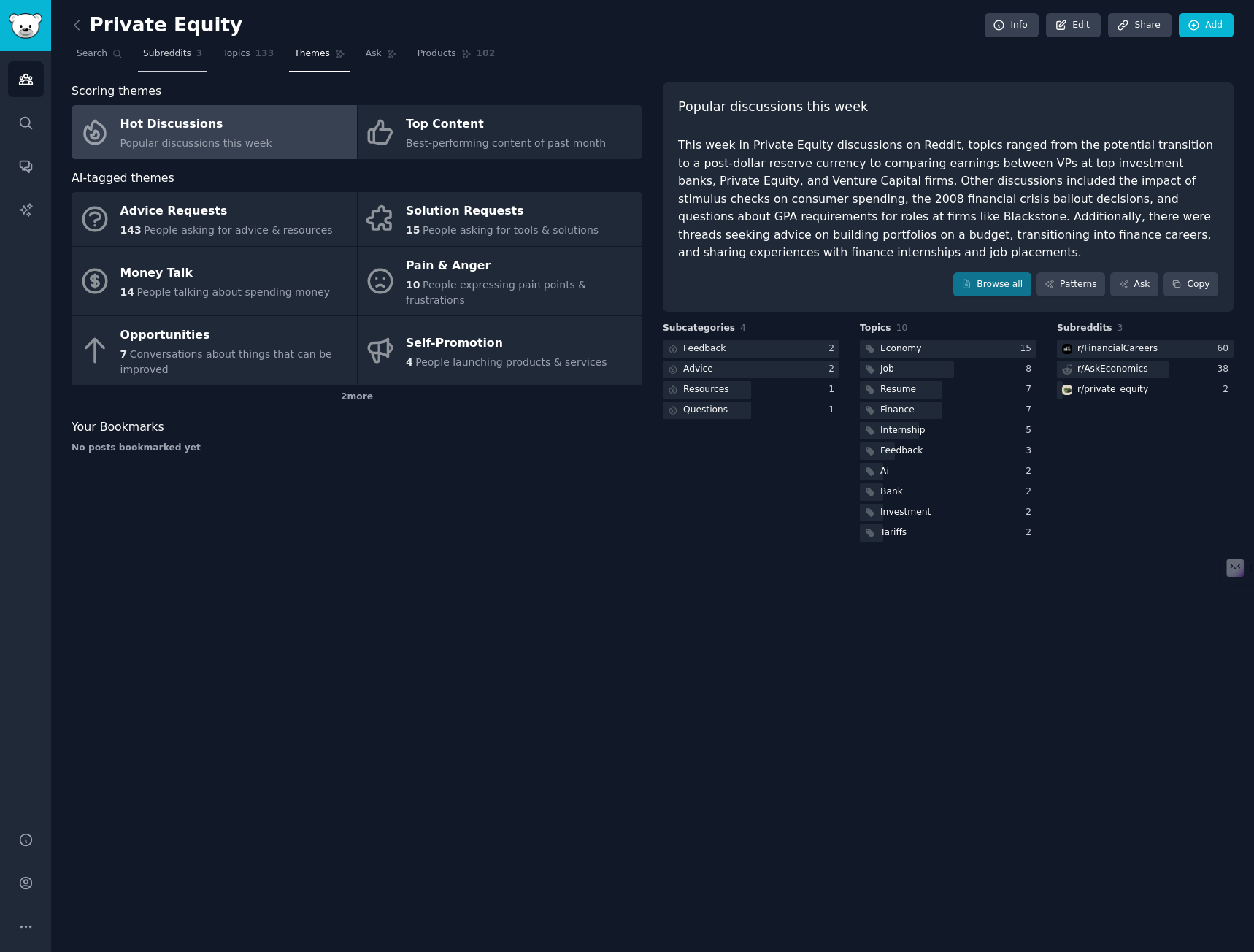
click at [149, 52] on span "Subreddits" at bounding box center [167, 54] width 48 height 13
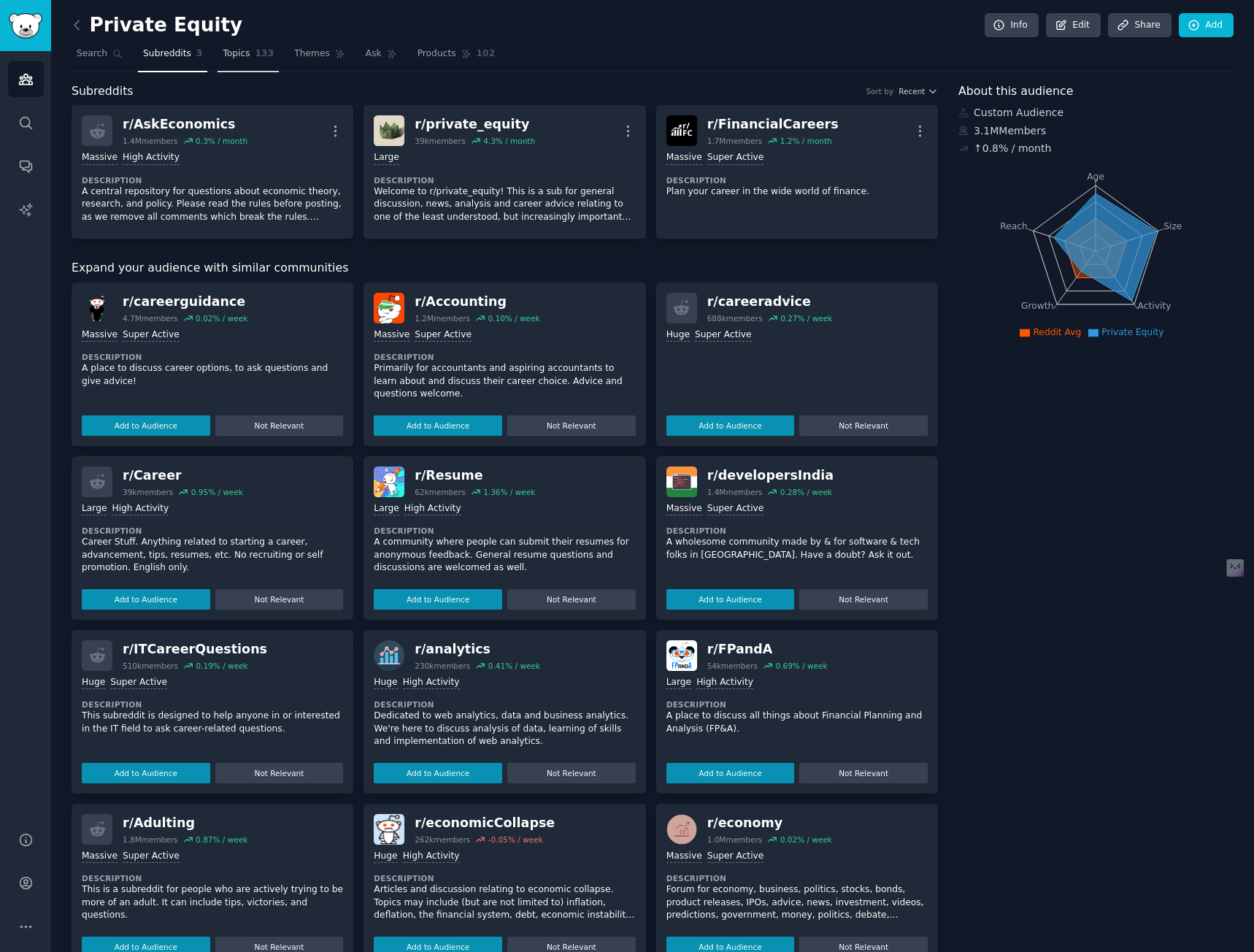
click at [230, 55] on span "Topics" at bounding box center [236, 54] width 27 height 13
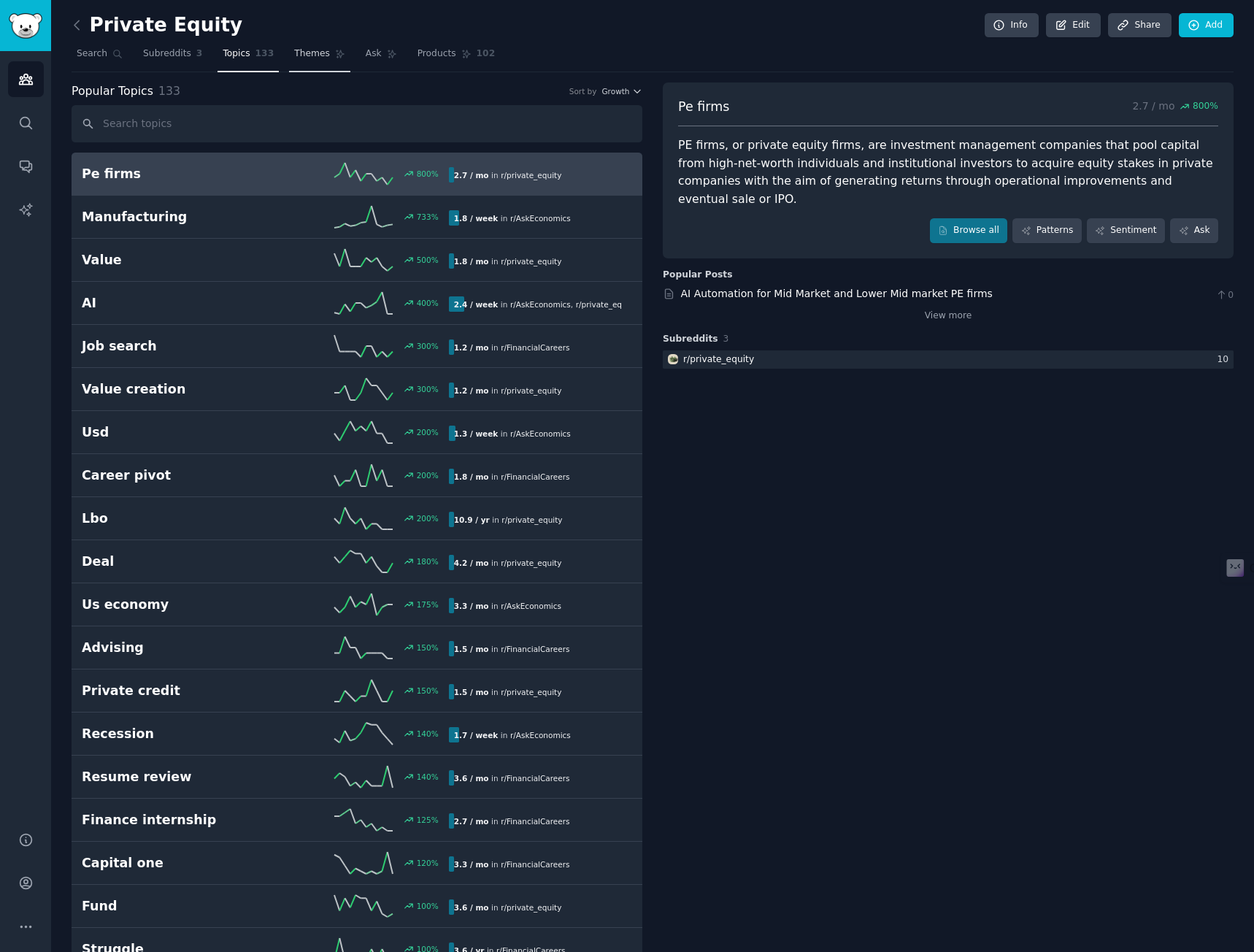
click at [294, 55] on span "Themes" at bounding box center [312, 54] width 36 height 13
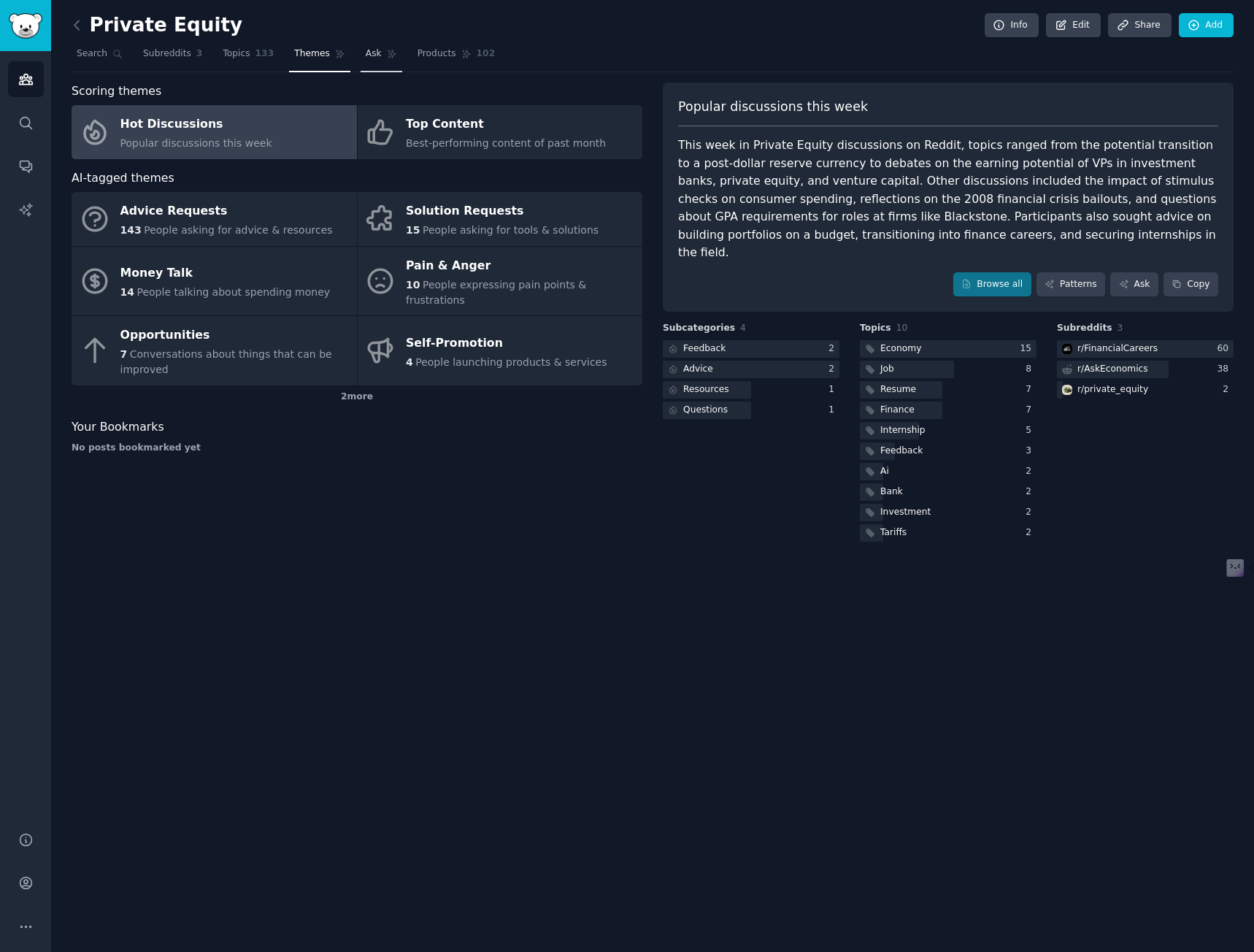
click at [366, 55] on span "Ask" at bounding box center [374, 54] width 16 height 13
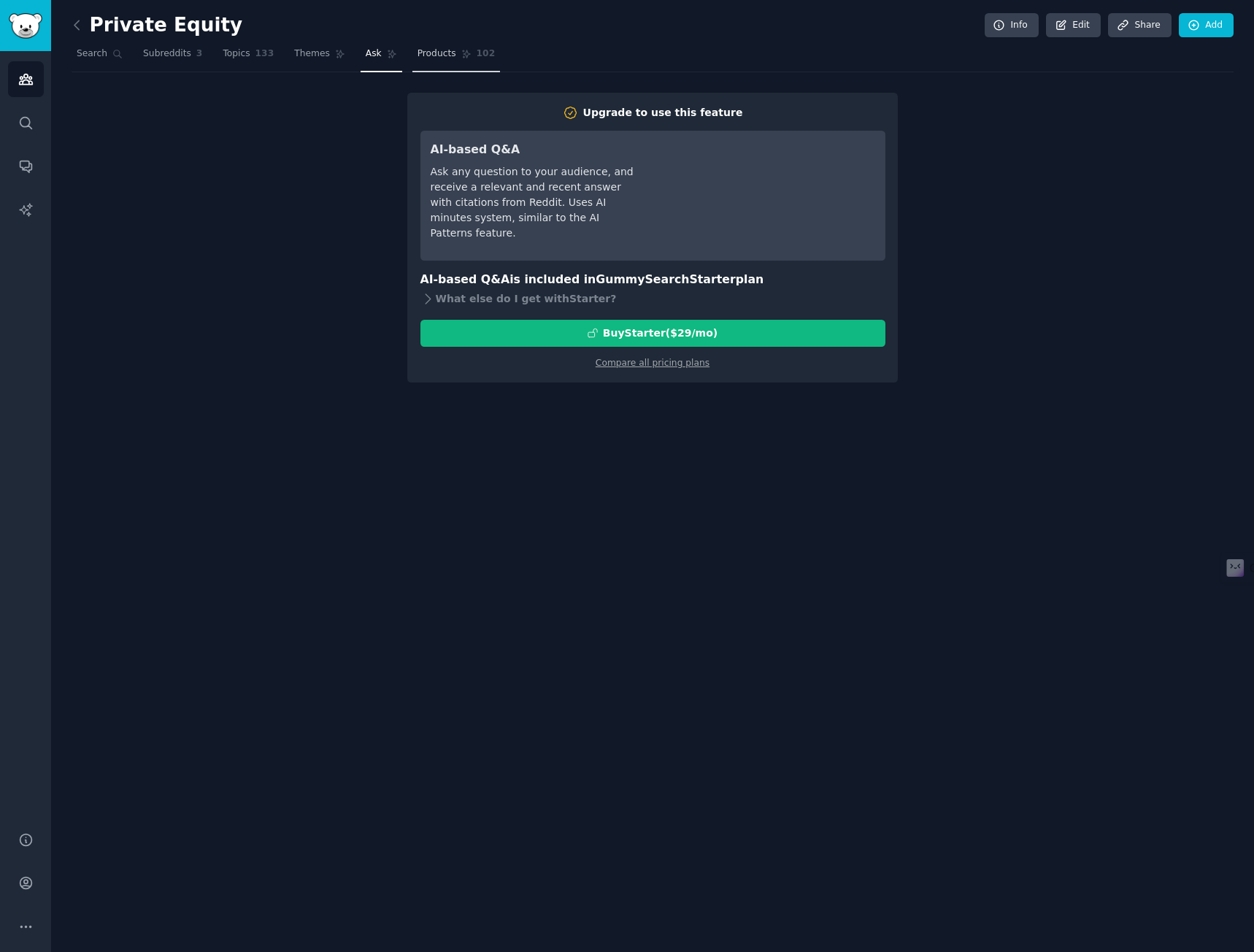
click at [417, 56] on span "Products" at bounding box center [437, 54] width 39 height 13
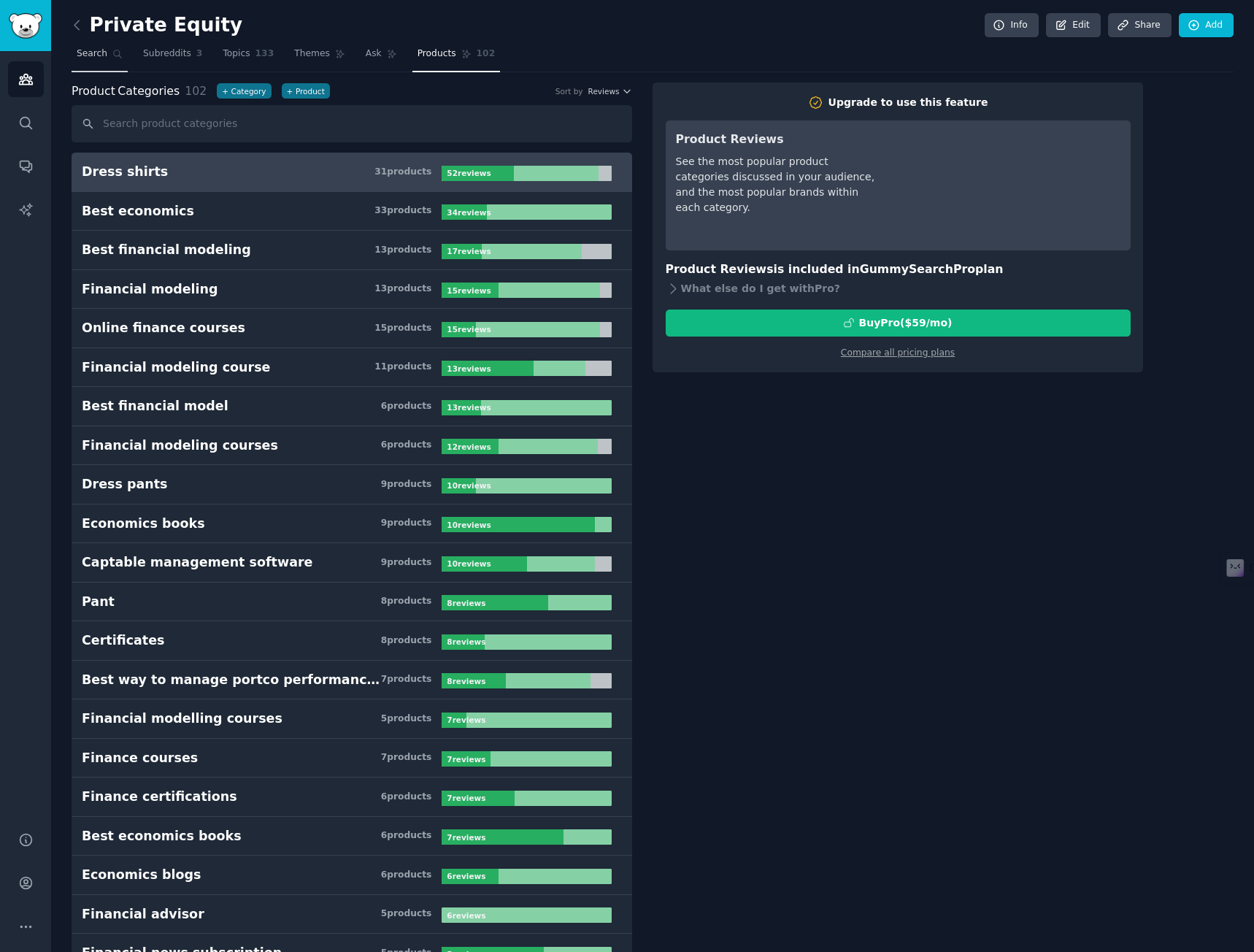
click at [97, 55] on span "Search" at bounding box center [91, 54] width 30 height 13
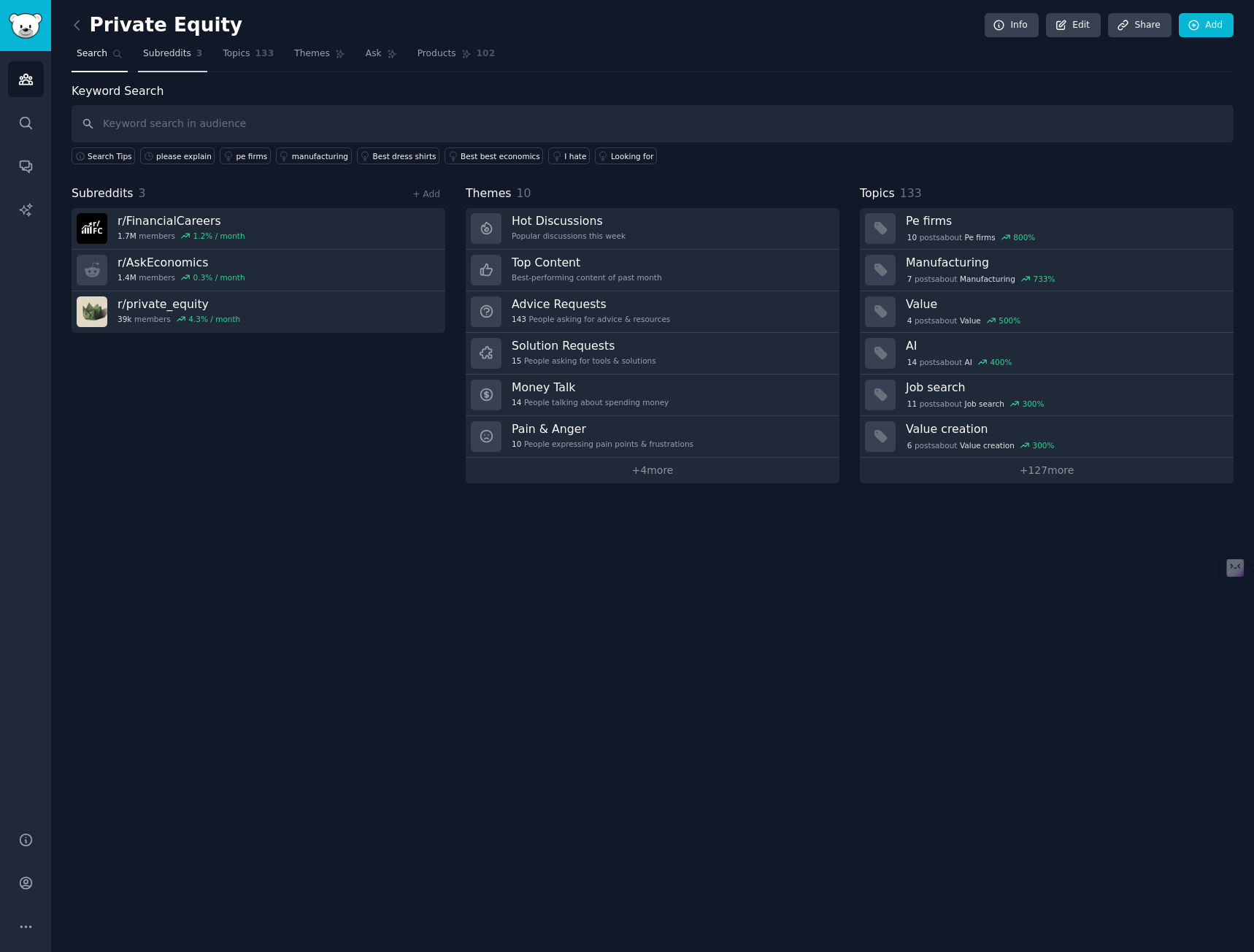
click at [173, 58] on span "Subreddits" at bounding box center [167, 54] width 48 height 13
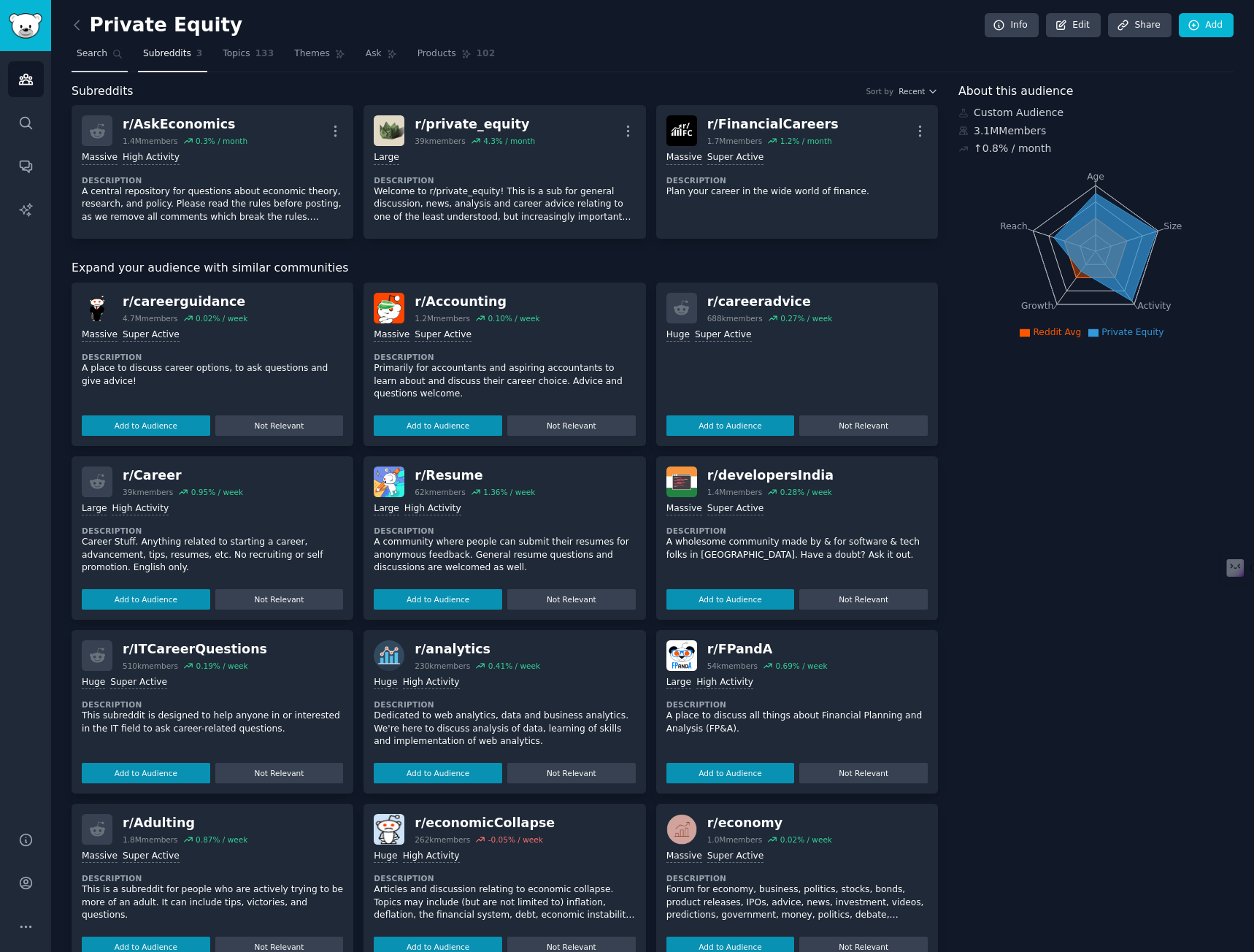
click at [103, 58] on span "Search" at bounding box center [91, 54] width 30 height 13
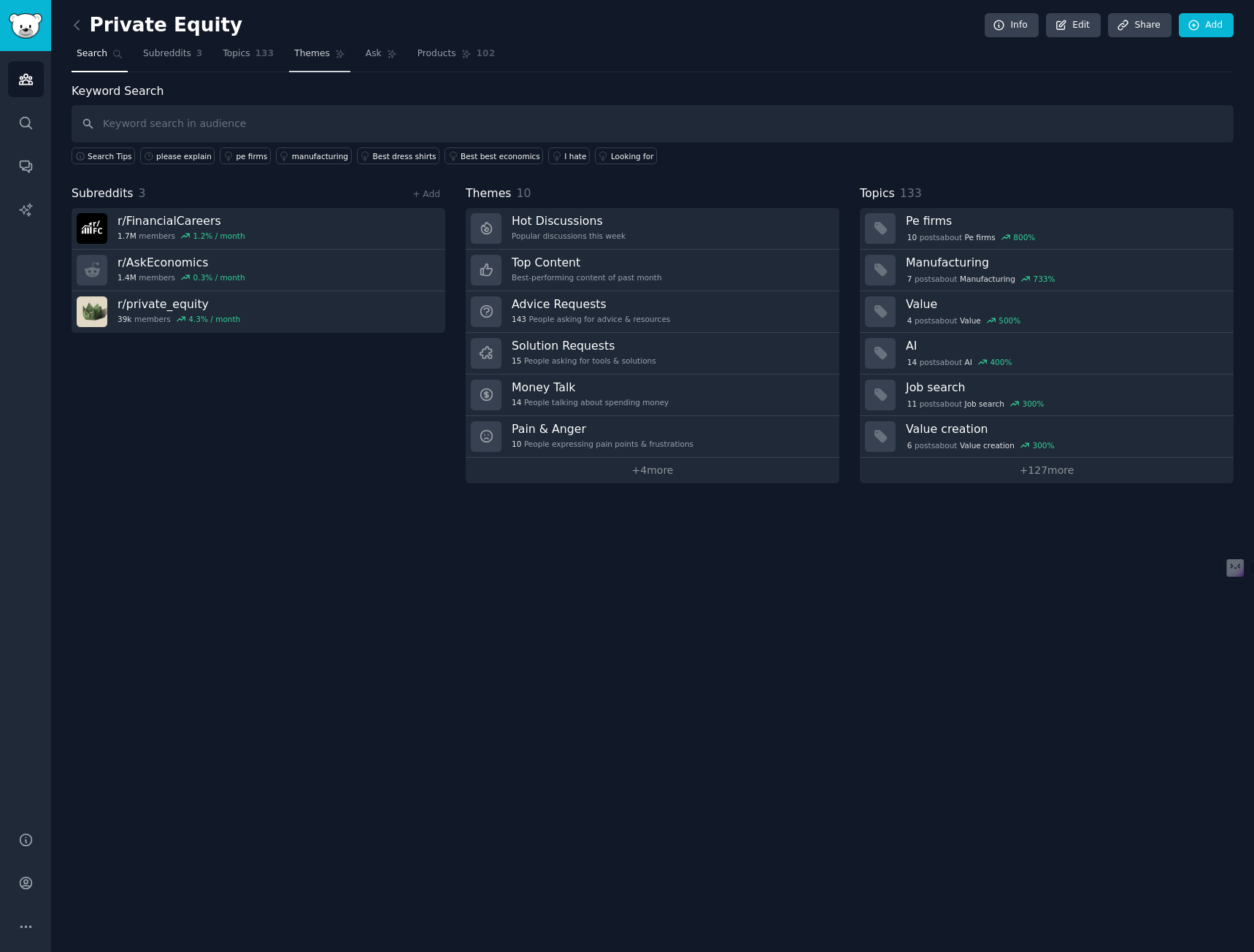
click at [294, 53] on span "Themes" at bounding box center [312, 54] width 36 height 13
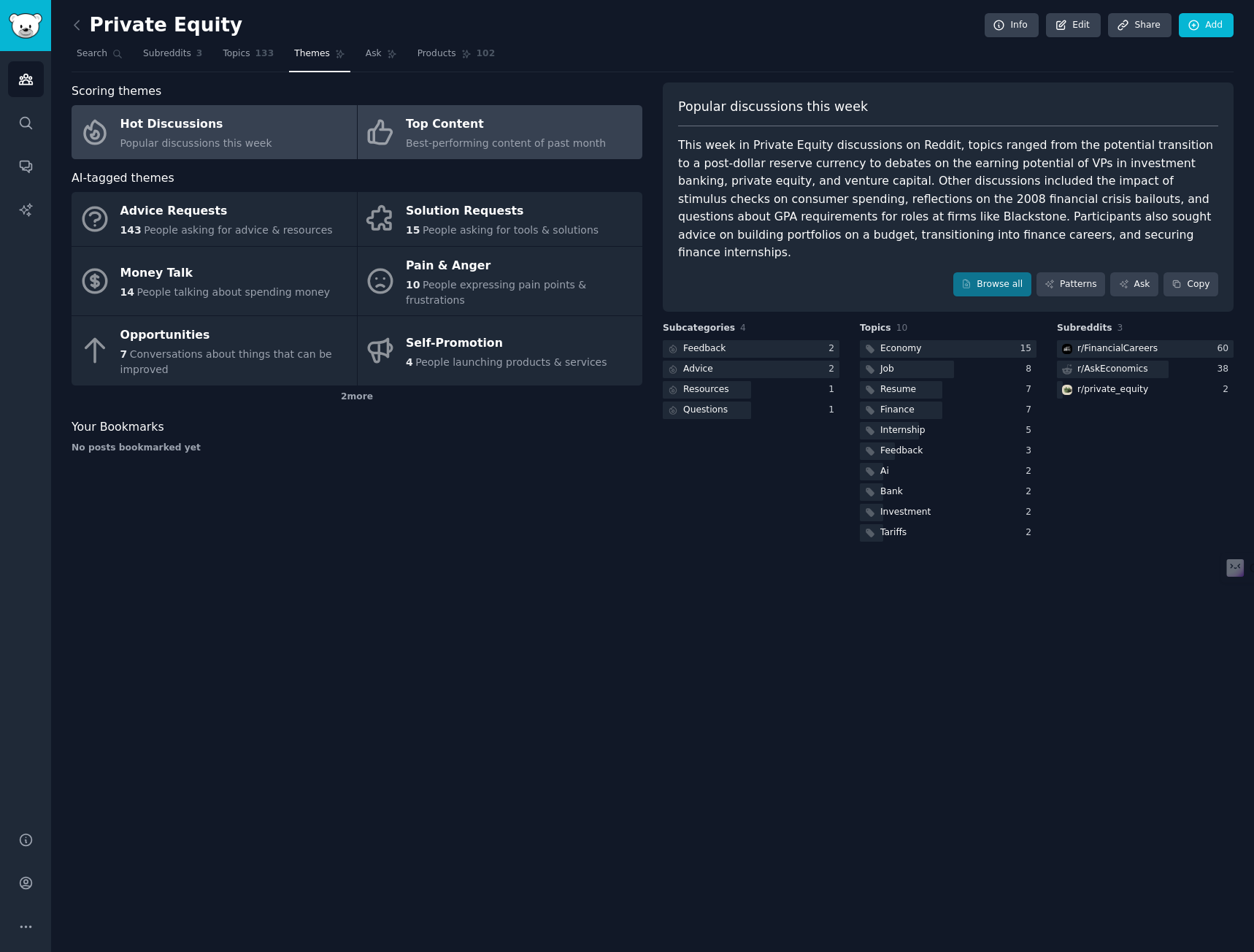
click at [441, 140] on span "Best-performing content of past month" at bounding box center [506, 143] width 200 height 12
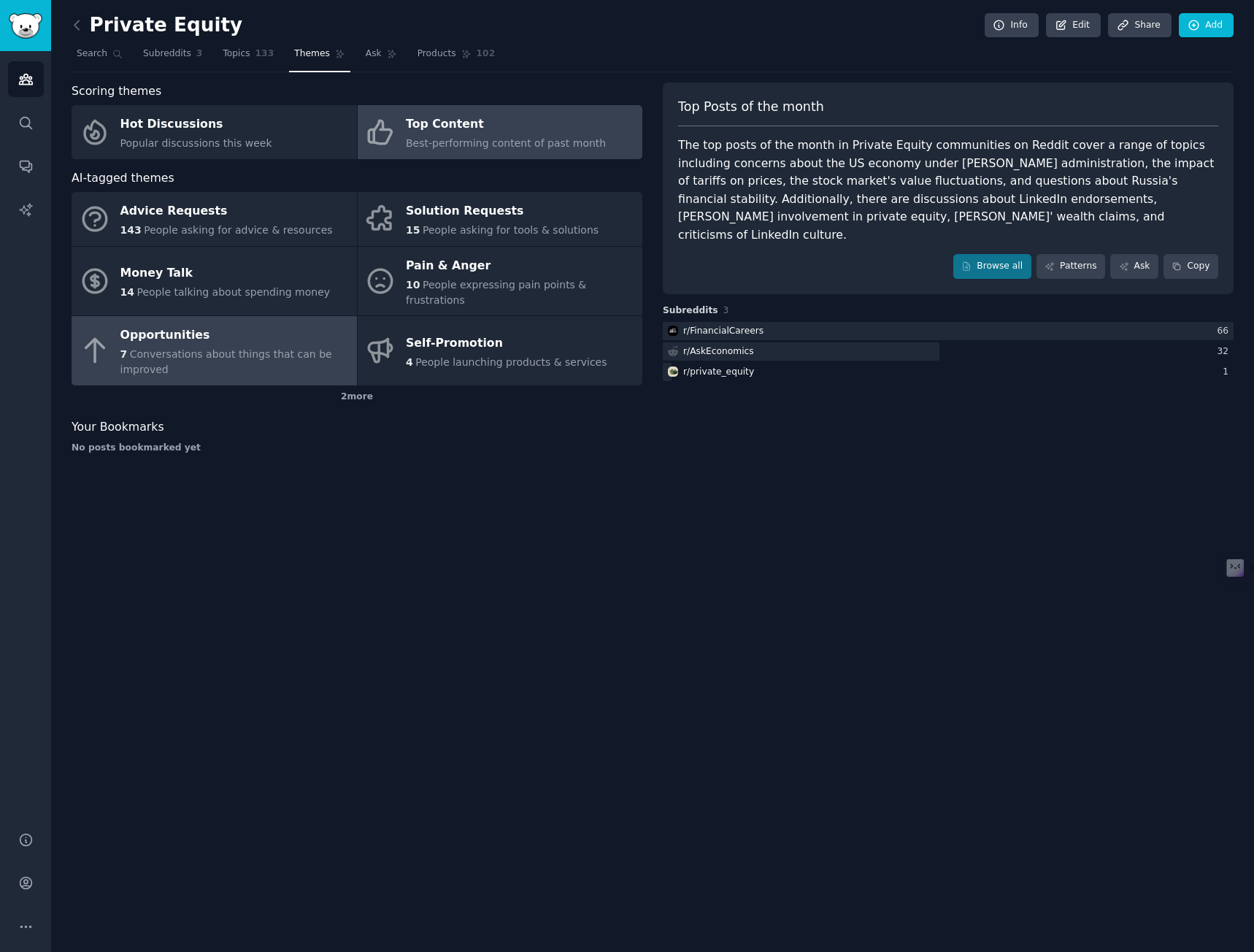
click at [234, 349] on span "Conversations about things that can be improved" at bounding box center [225, 362] width 211 height 27
